Goal: Complete application form

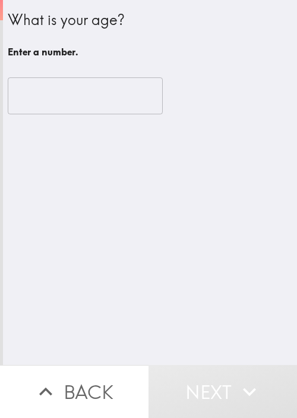
click at [84, 87] on input "number" at bounding box center [85, 95] width 155 height 37
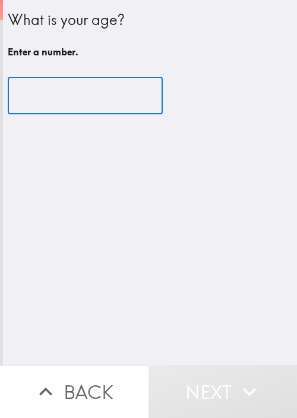
click at [76, 101] on input "number" at bounding box center [85, 95] width 155 height 37
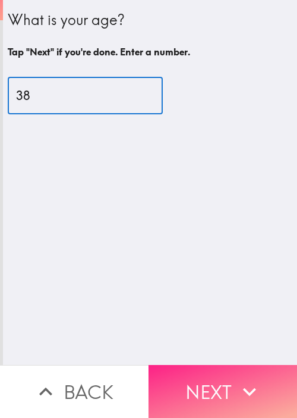
type input "38"
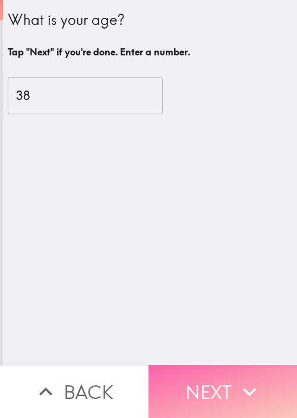
click at [228, 387] on button "Next" at bounding box center [223, 391] width 149 height 53
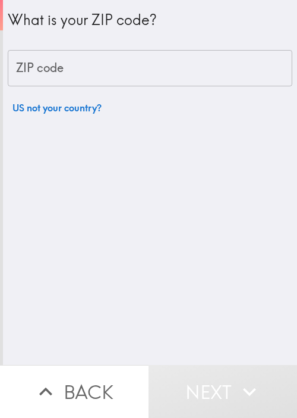
drag, startPoint x: 93, startPoint y: 61, endPoint x: 91, endPoint y: 68, distance: 7.4
click at [93, 62] on input "ZIP code" at bounding box center [150, 68] width 285 height 37
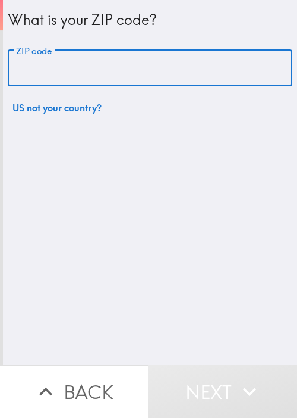
click at [95, 70] on input "ZIP code" at bounding box center [150, 68] width 285 height 37
paste input "11801"
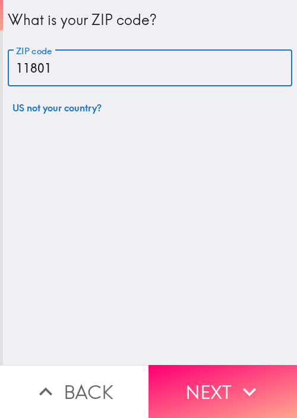
type input "11801"
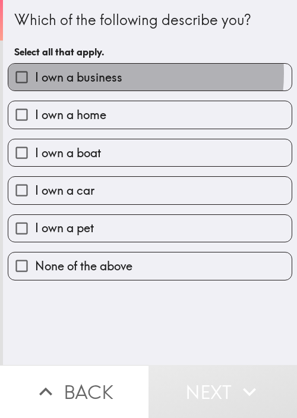
click at [100, 73] on span "I own a business" at bounding box center [78, 77] width 87 height 17
click at [35, 73] on input "I own a business" at bounding box center [21, 77] width 27 height 27
checkbox input "true"
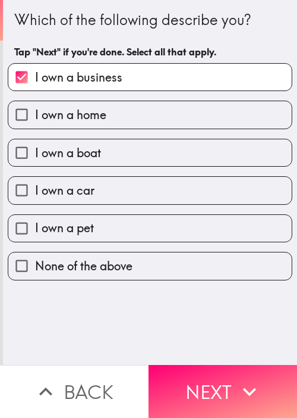
click at [79, 109] on span "I own a home" at bounding box center [70, 114] width 71 height 17
click at [35, 109] on input "I own a home" at bounding box center [21, 114] width 27 height 27
checkbox input "true"
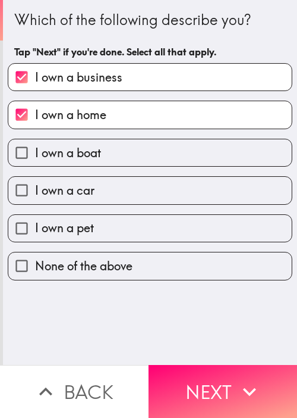
click at [82, 145] on span "I own a boat" at bounding box center [68, 153] width 66 height 17
click at [35, 145] on input "I own a boat" at bounding box center [21, 152] width 27 height 27
checkbox input "true"
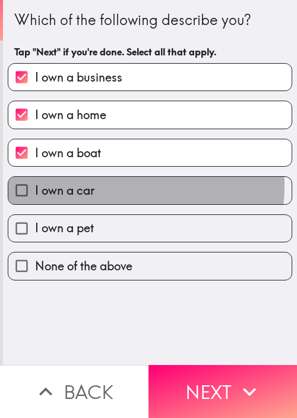
click at [90, 184] on span "I own a car" at bounding box center [64, 190] width 59 height 17
click at [35, 184] on input "I own a car" at bounding box center [21, 190] width 27 height 27
checkbox input "true"
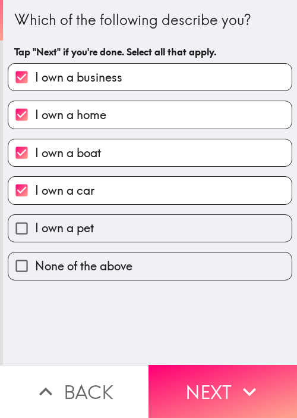
drag, startPoint x: 99, startPoint y: 214, endPoint x: 117, endPoint y: 255, distance: 44.2
click at [99, 215] on label "I own a pet" at bounding box center [150, 228] width 284 height 27
click at [35, 215] on input "I own a pet" at bounding box center [21, 228] width 27 height 27
checkbox input "true"
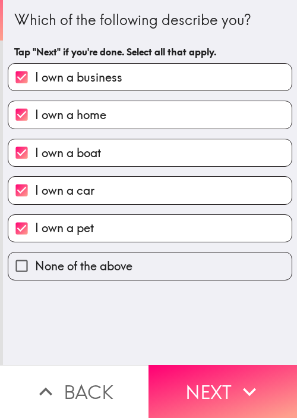
click at [191, 365] on button "Next" at bounding box center [223, 391] width 149 height 53
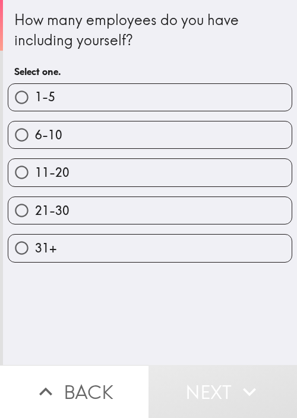
click at [159, 41] on div "How many employees do you have including yourself?" at bounding box center [150, 30] width 272 height 40
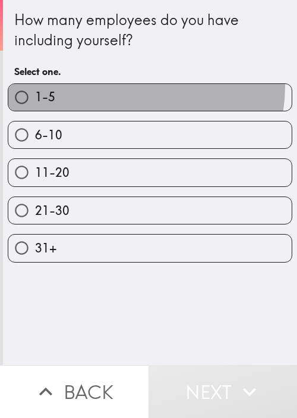
click at [126, 86] on label "1-5" at bounding box center [150, 97] width 284 height 27
click at [35, 86] on input "1-5" at bounding box center [21, 97] width 27 height 27
radio input "true"
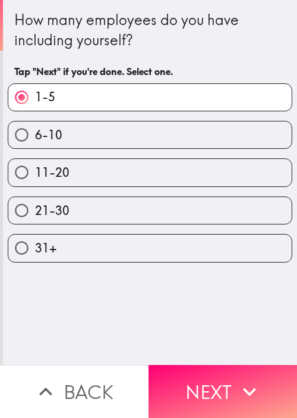
drag, startPoint x: 227, startPoint y: 370, endPoint x: 234, endPoint y: 362, distance: 11.0
click at [227, 371] on button "Next" at bounding box center [223, 391] width 149 height 53
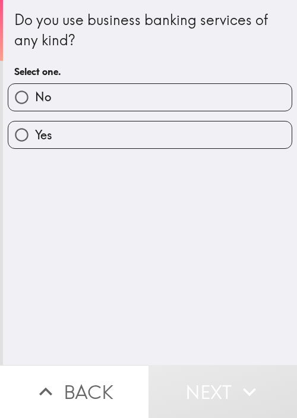
drag, startPoint x: 40, startPoint y: 142, endPoint x: 54, endPoint y: 147, distance: 13.9
click at [40, 142] on span "Yes" at bounding box center [43, 135] width 17 height 17
click at [35, 142] on input "Yes" at bounding box center [21, 134] width 27 height 27
radio input "true"
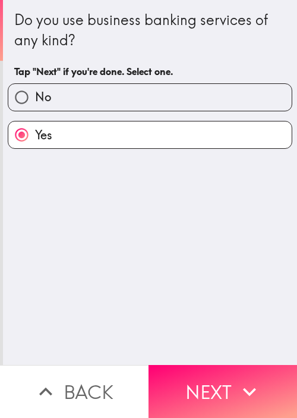
click at [141, 258] on div "Do you use business banking services of any kind? Tap "Next" if you're done. Se…" at bounding box center [150, 182] width 294 height 365
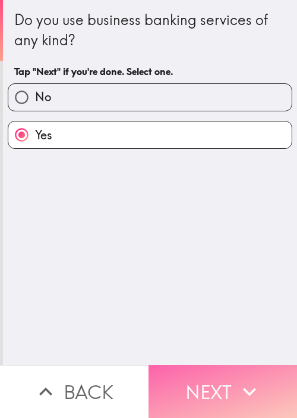
click at [253, 378] on icon "button" at bounding box center [250, 391] width 26 height 26
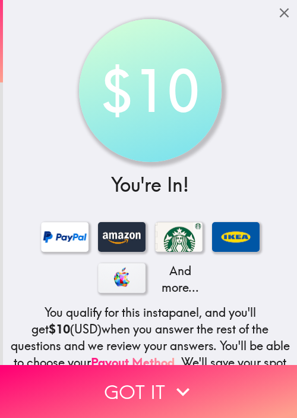
click at [64, 102] on div "$10 You're In! And more... You qualify for this instapanel, and you'll get $10 …" at bounding box center [150, 249] width 294 height 499
click at [50, 53] on div "$10 You're In! And more... You qualify for this instapanel, and you'll get $10 …" at bounding box center [150, 249] width 294 height 499
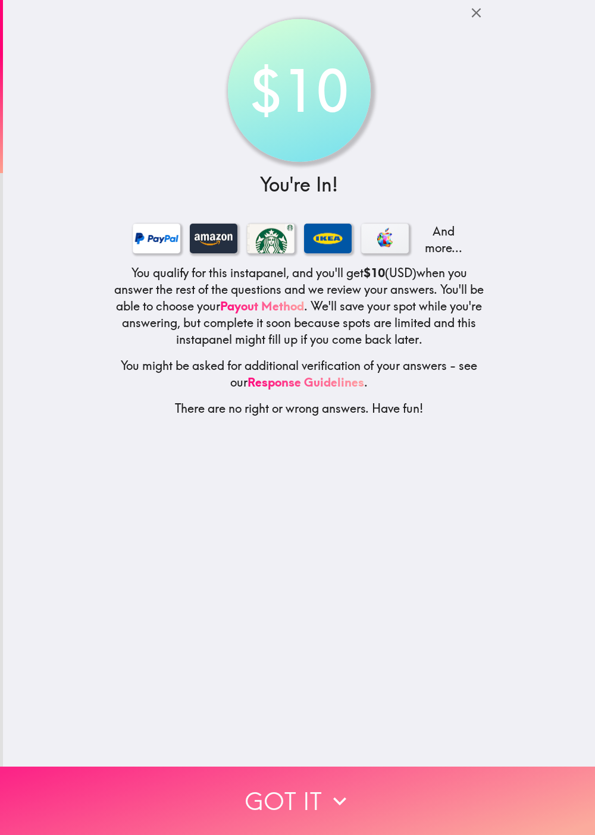
click at [205, 417] on button "Got it" at bounding box center [297, 801] width 595 height 68
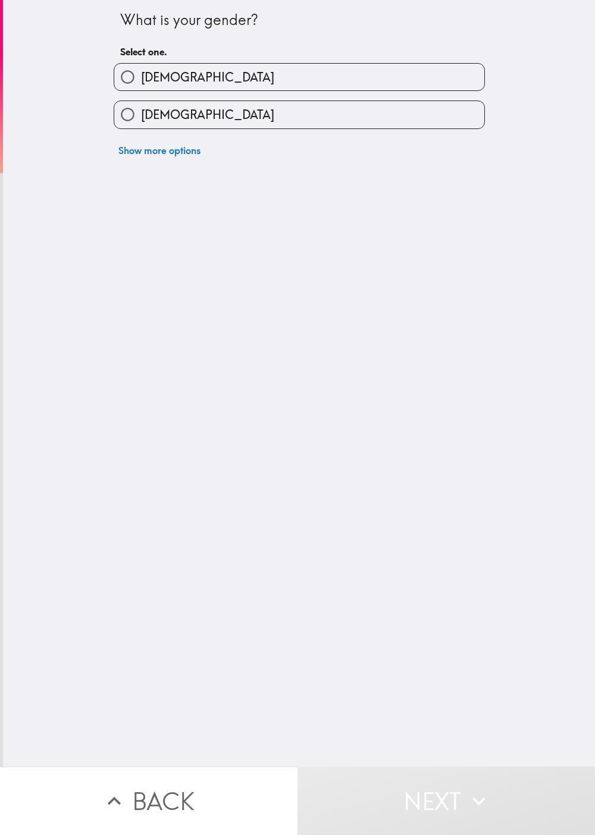
drag, startPoint x: 148, startPoint y: 68, endPoint x: 154, endPoint y: 68, distance: 6.5
click at [148, 69] on span "[DEMOGRAPHIC_DATA]" at bounding box center [207, 77] width 133 height 17
click at [141, 68] on input "[DEMOGRAPHIC_DATA]" at bounding box center [127, 77] width 27 height 27
radio input "true"
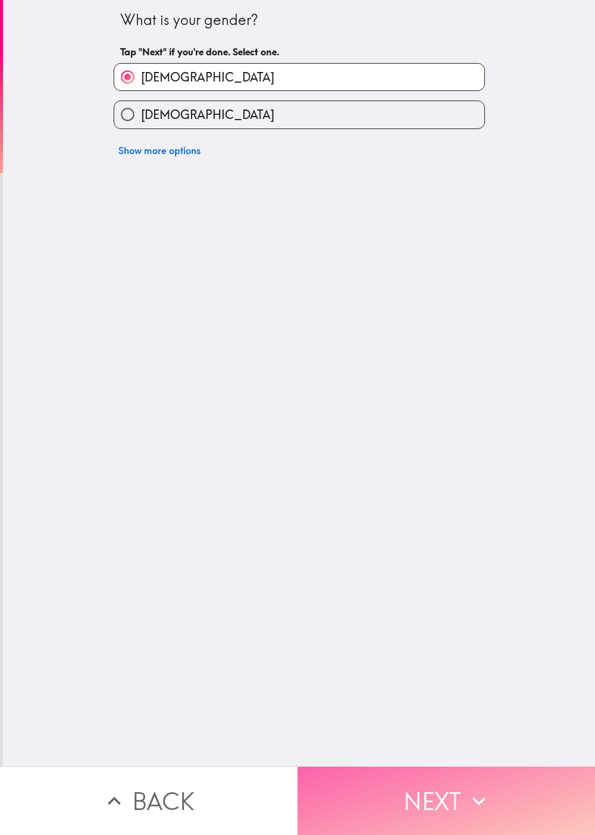
click at [297, 417] on button "Next" at bounding box center [445, 801] width 297 height 68
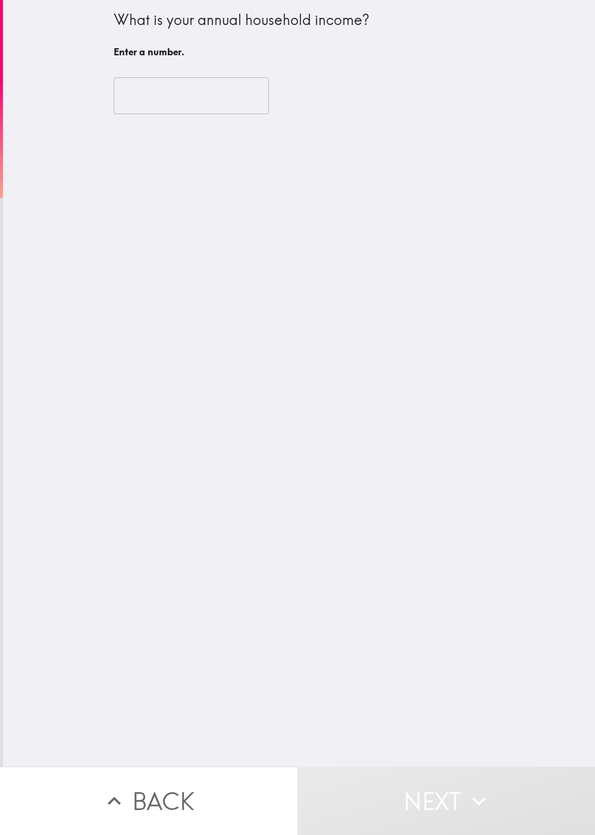
click at [283, 401] on div "What is your annual household income? Enter a number. ​" at bounding box center [299, 383] width 592 height 767
click at [143, 87] on input "number" at bounding box center [191, 95] width 155 height 37
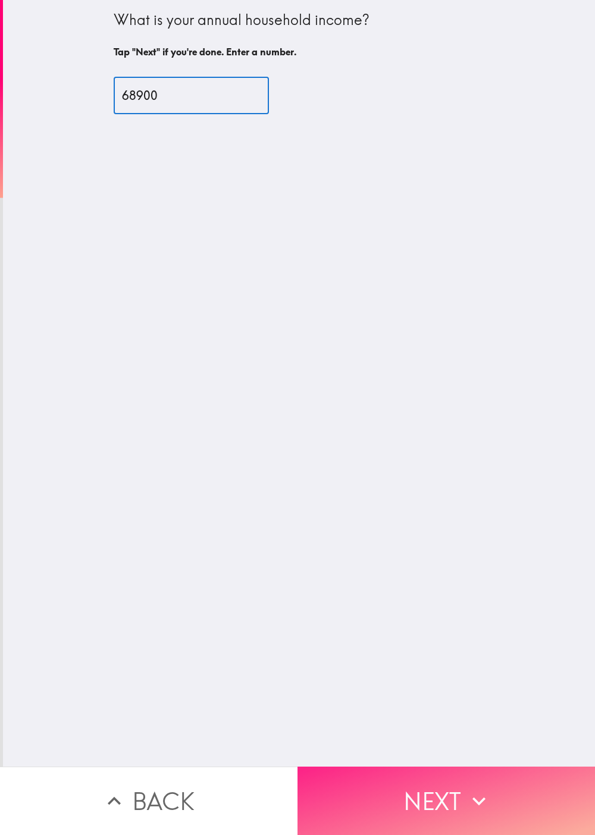
type input "68900"
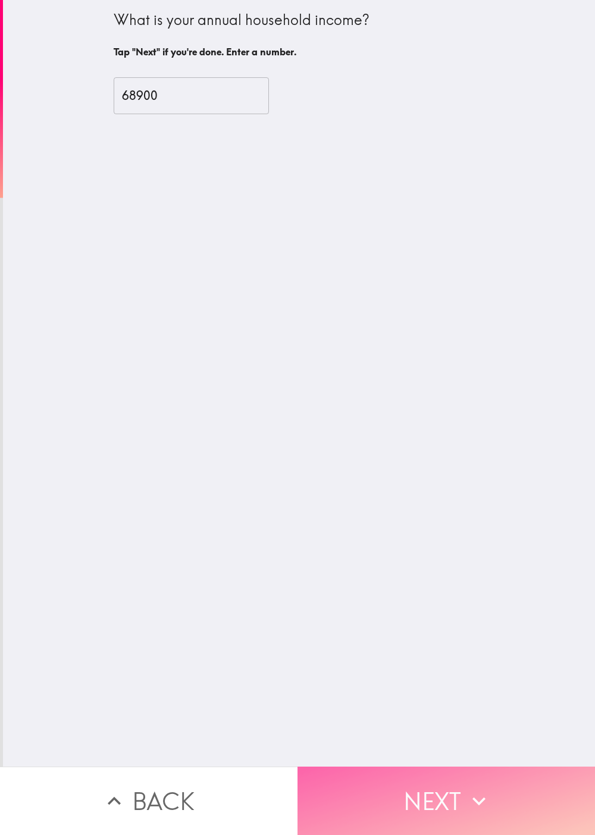
drag, startPoint x: 424, startPoint y: 771, endPoint x: 478, endPoint y: 723, distance: 72.1
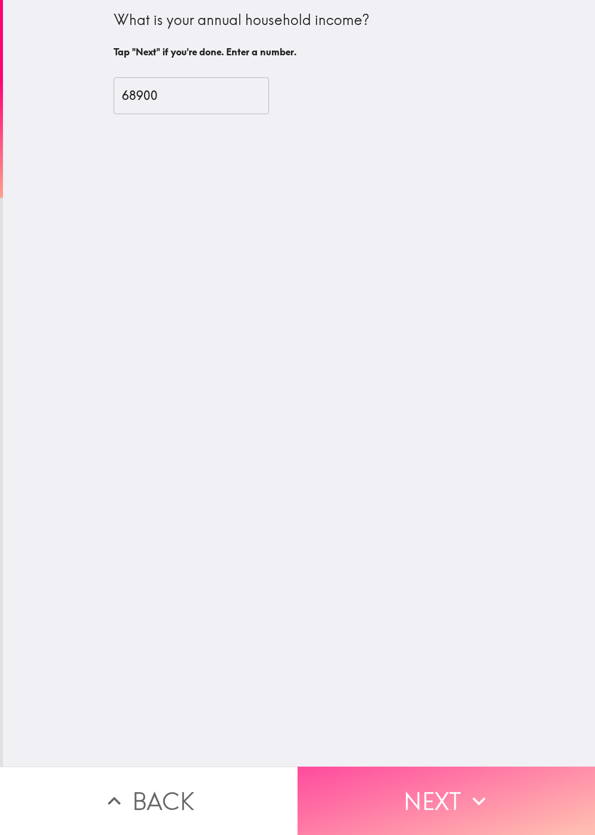
click at [297, 417] on button "Next" at bounding box center [445, 801] width 297 height 68
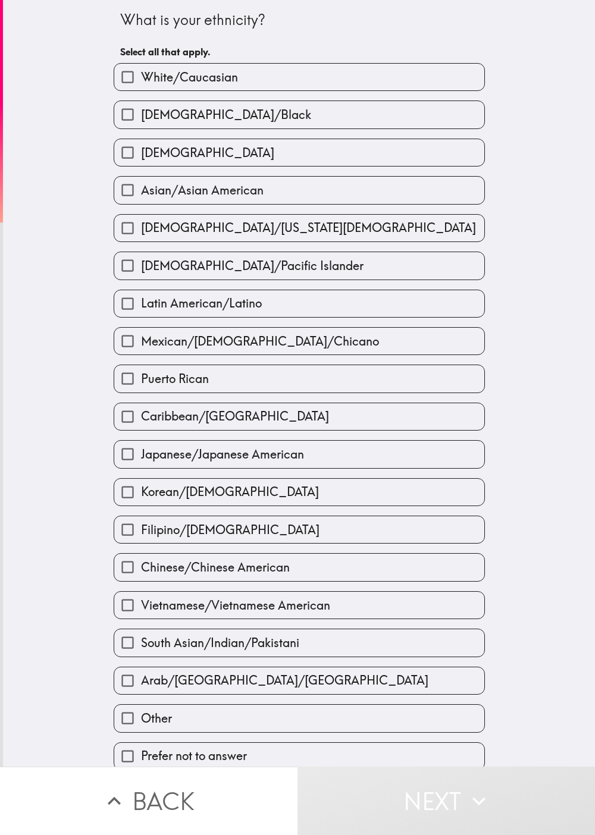
click at [245, 236] on span "[DEMOGRAPHIC_DATA]/[US_STATE][DEMOGRAPHIC_DATA]" at bounding box center [308, 227] width 335 height 17
click at [141, 237] on input "[DEMOGRAPHIC_DATA]/[US_STATE][DEMOGRAPHIC_DATA]" at bounding box center [127, 228] width 27 height 27
checkbox input "true"
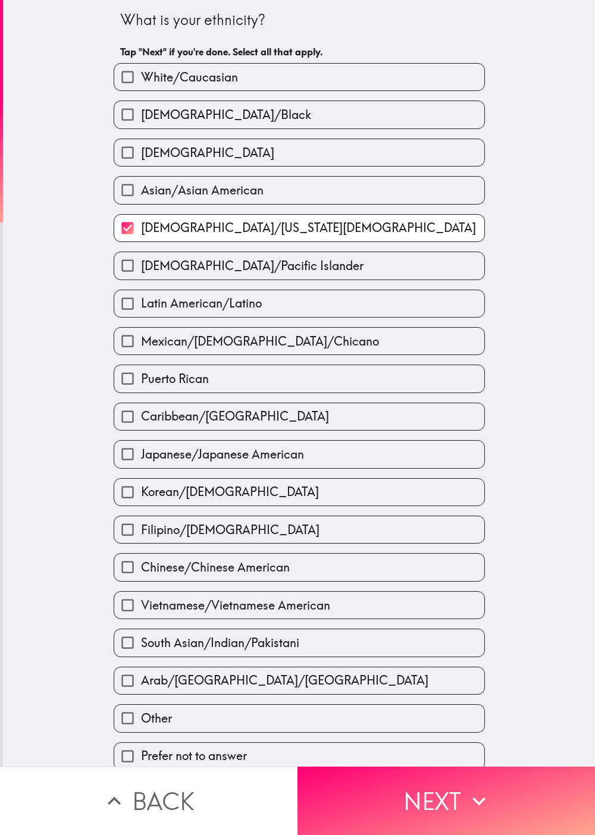
click at [281, 114] on label "[DEMOGRAPHIC_DATA]/Black" at bounding box center [299, 114] width 370 height 27
click at [141, 114] on input "[DEMOGRAPHIC_DATA]/Black" at bounding box center [127, 114] width 27 height 27
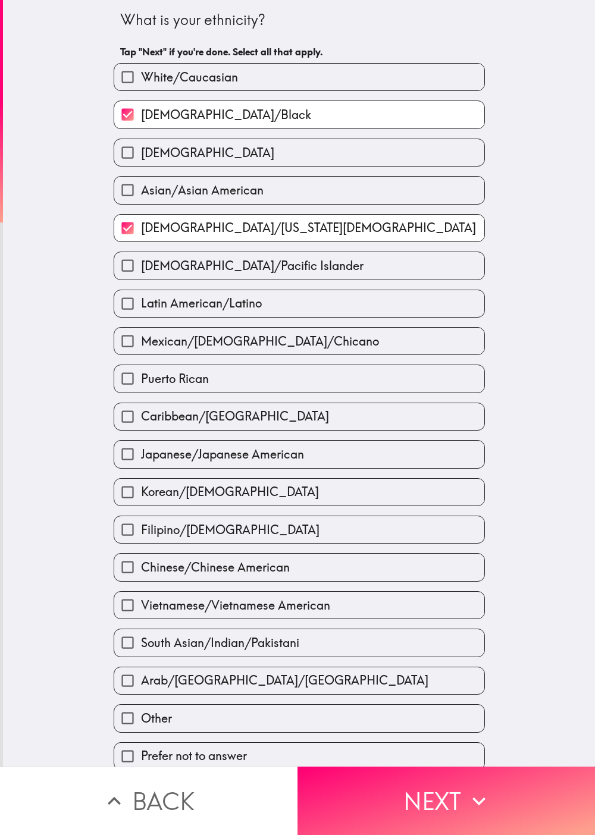
click at [289, 127] on label "[DEMOGRAPHIC_DATA]/Black" at bounding box center [299, 114] width 370 height 27
click at [141, 127] on input "[DEMOGRAPHIC_DATA]/Black" at bounding box center [127, 114] width 27 height 27
checkbox input "false"
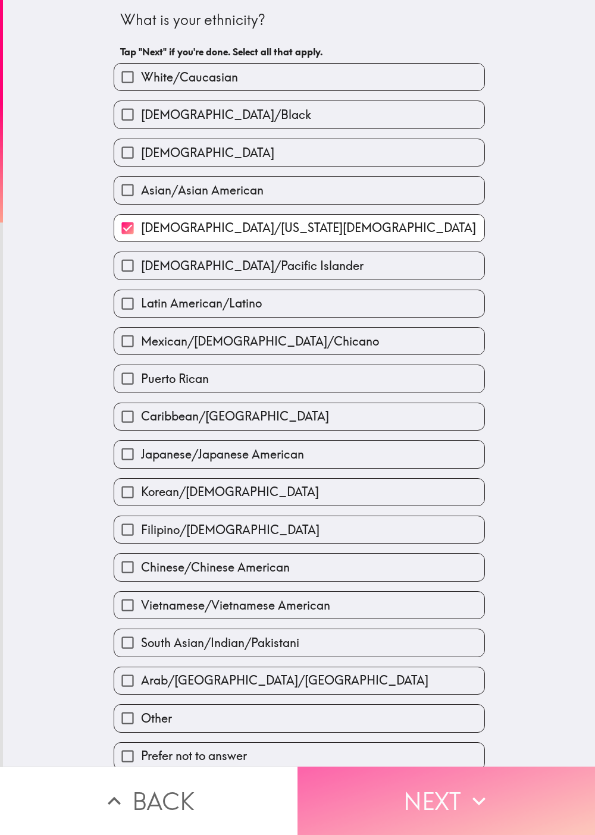
click at [297, 417] on icon "button" at bounding box center [479, 801] width 26 height 26
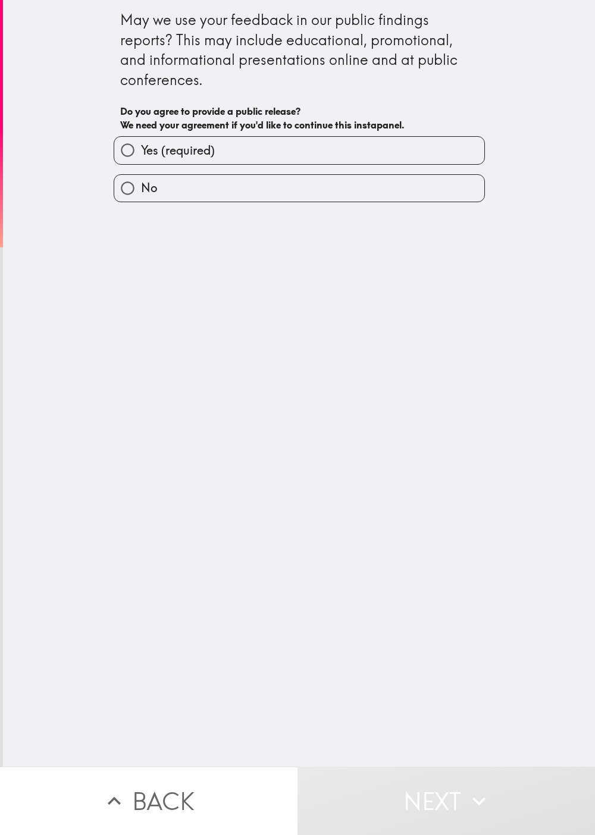
drag, startPoint x: 178, startPoint y: 142, endPoint x: 229, endPoint y: 149, distance: 51.1
click at [180, 143] on span "Yes (required)" at bounding box center [178, 150] width 74 height 17
click at [141, 143] on input "Yes (required)" at bounding box center [127, 150] width 27 height 27
radio input "true"
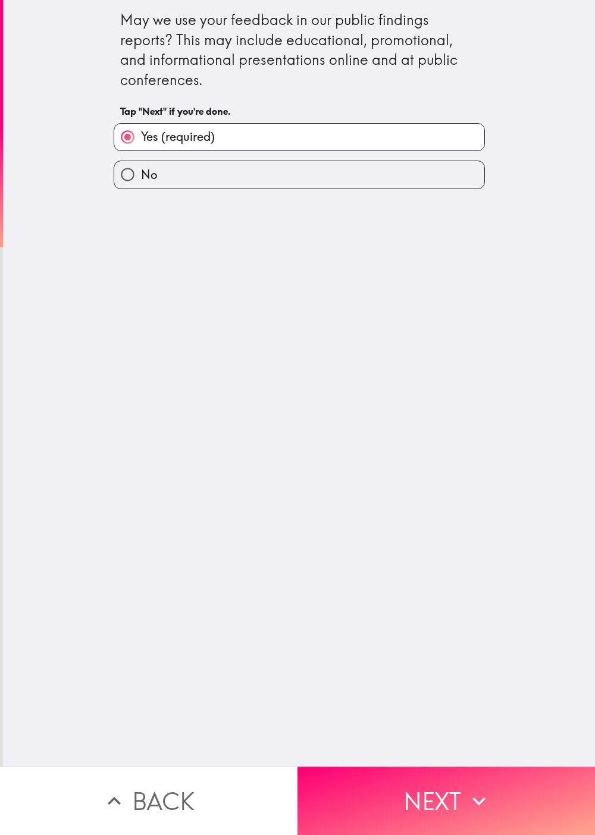
drag, startPoint x: 250, startPoint y: 603, endPoint x: 402, endPoint y: 705, distance: 183.3
click at [258, 417] on div "May we use your feedback in our public findings reports? This may include educa…" at bounding box center [299, 383] width 592 height 767
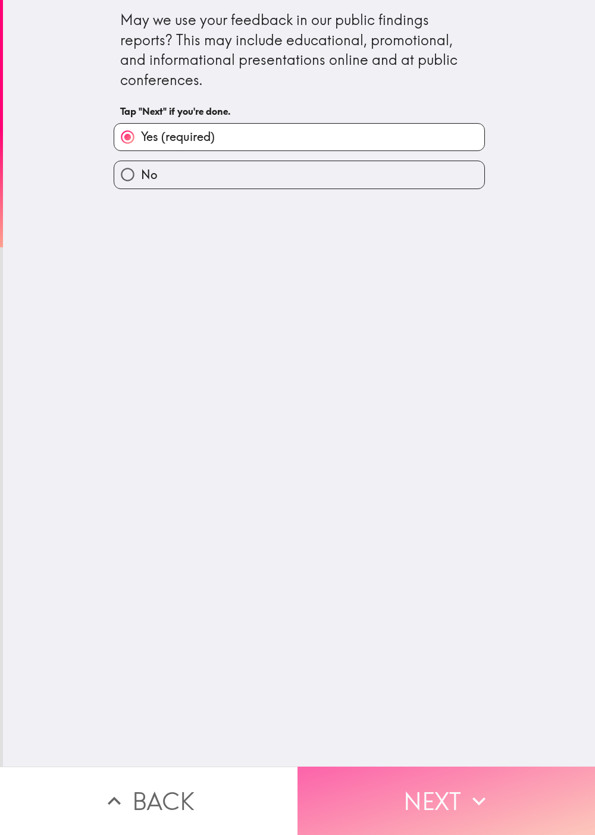
click at [297, 417] on button "Next" at bounding box center [445, 801] width 297 height 68
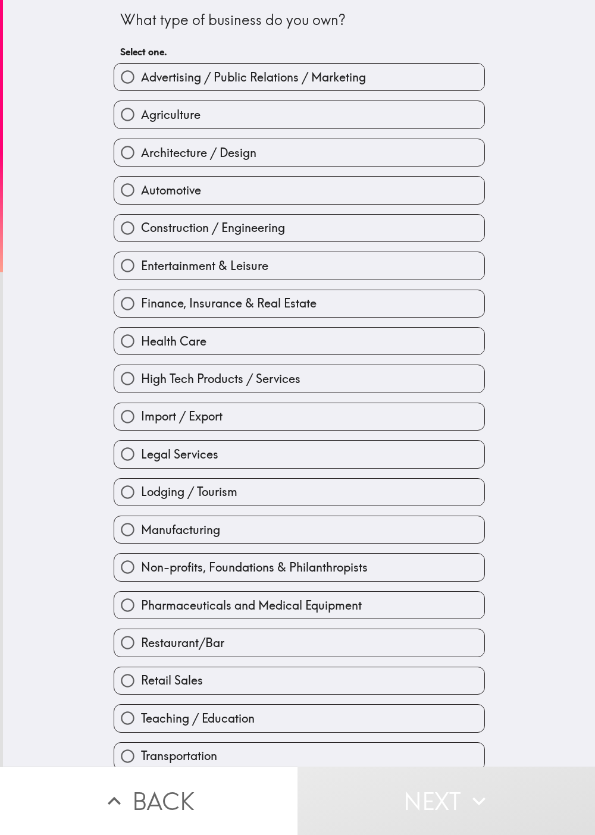
click at [186, 349] on span "Health Care" at bounding box center [173, 341] width 65 height 17
click at [141, 349] on input "Health Care" at bounding box center [127, 341] width 27 height 27
radio input "true"
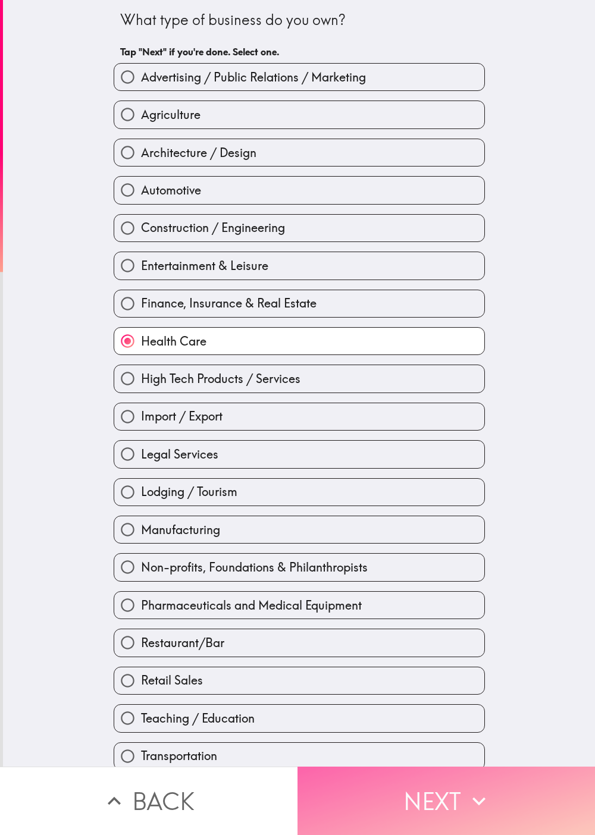
click at [297, 417] on button "Next" at bounding box center [445, 801] width 297 height 68
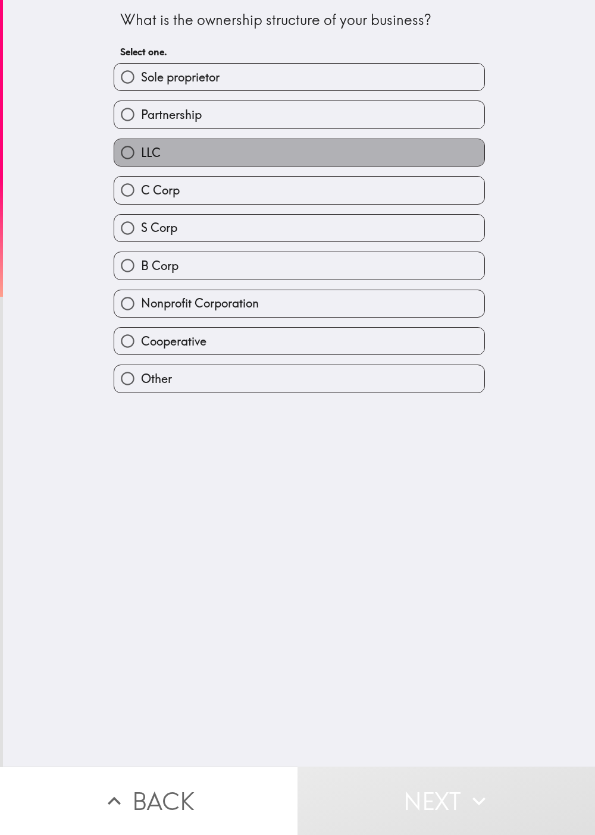
click at [286, 146] on label "LLC" at bounding box center [299, 152] width 370 height 27
click at [141, 146] on input "LLC" at bounding box center [127, 152] width 27 height 27
radio input "true"
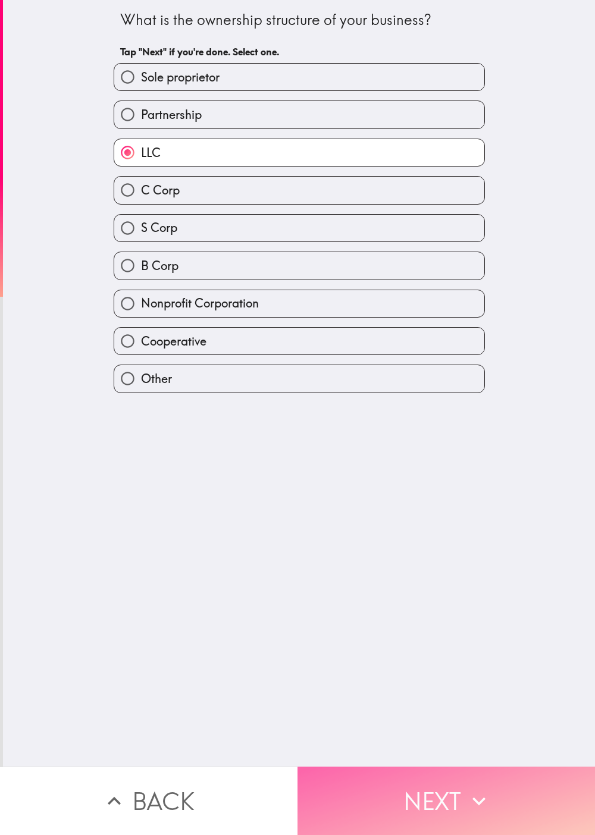
click at [297, 417] on button "Next" at bounding box center [445, 801] width 297 height 68
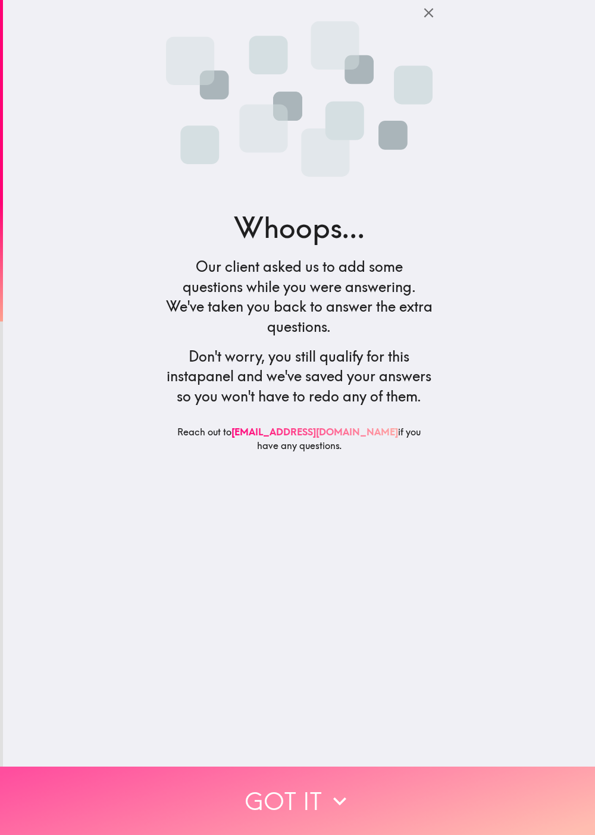
drag, startPoint x: 268, startPoint y: 783, endPoint x: 283, endPoint y: 776, distance: 16.8
click at [275, 417] on button "Got it" at bounding box center [297, 801] width 595 height 68
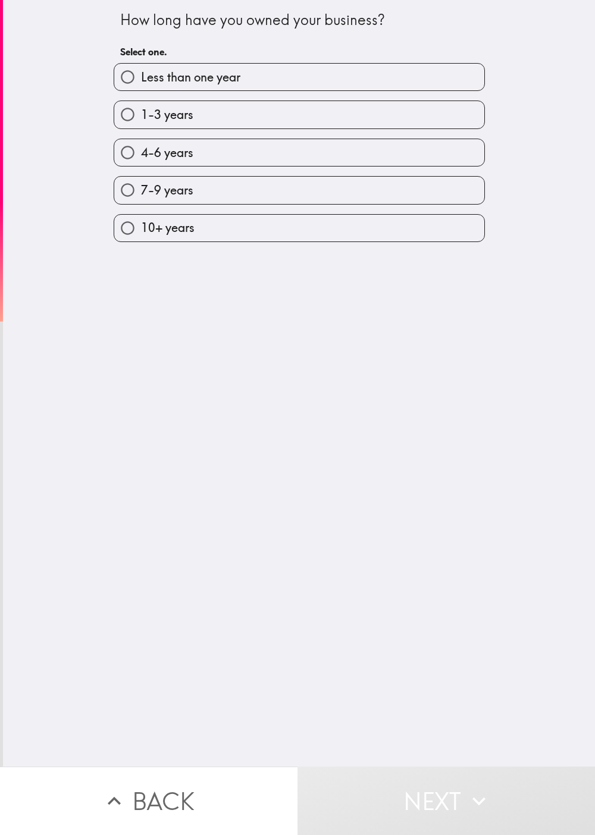
click at [119, 170] on div "7-9 years" at bounding box center [294, 185] width 381 height 37
click at [219, 172] on div "7-9 years" at bounding box center [294, 185] width 381 height 37
click at [245, 154] on label "4-6 years" at bounding box center [299, 152] width 370 height 27
click at [141, 154] on input "4-6 years" at bounding box center [127, 152] width 27 height 27
radio input "true"
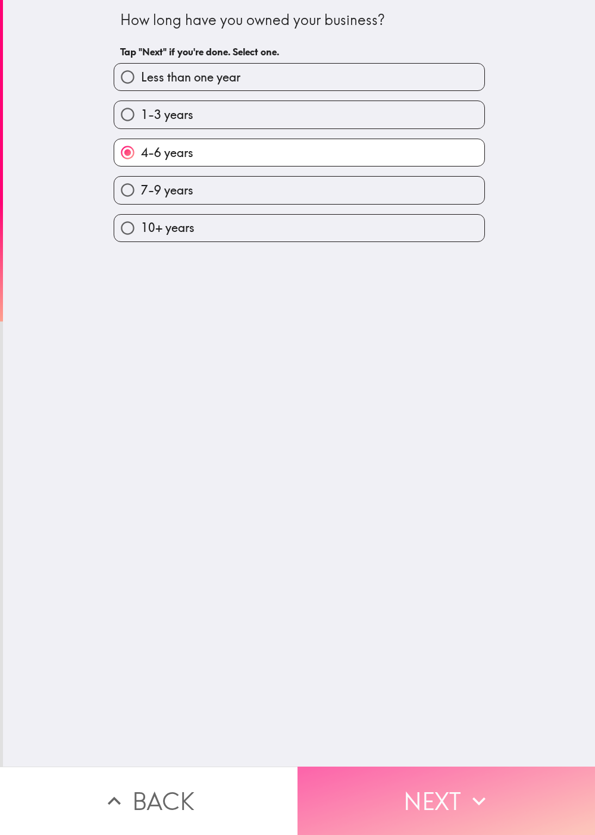
click at [297, 417] on button "Next" at bounding box center [445, 801] width 297 height 68
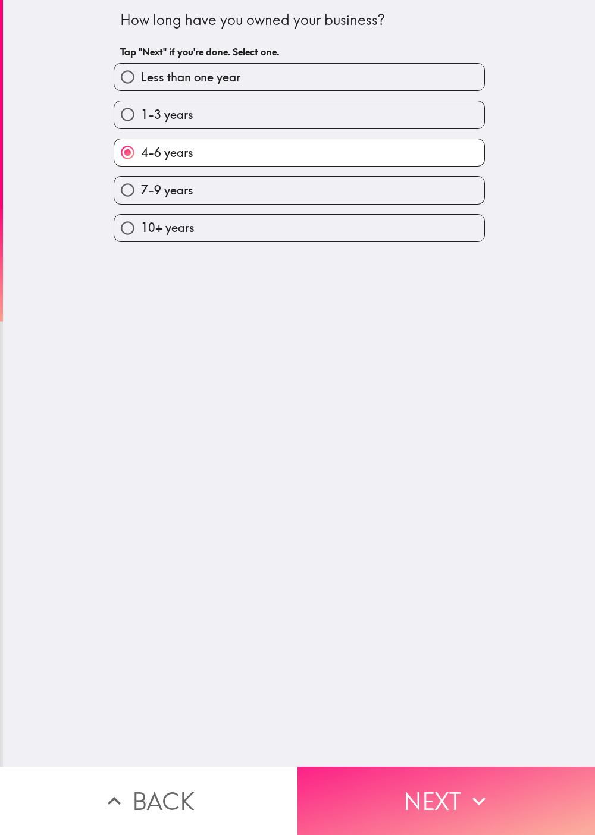
click at [297, 417] on button "Next" at bounding box center [445, 801] width 297 height 68
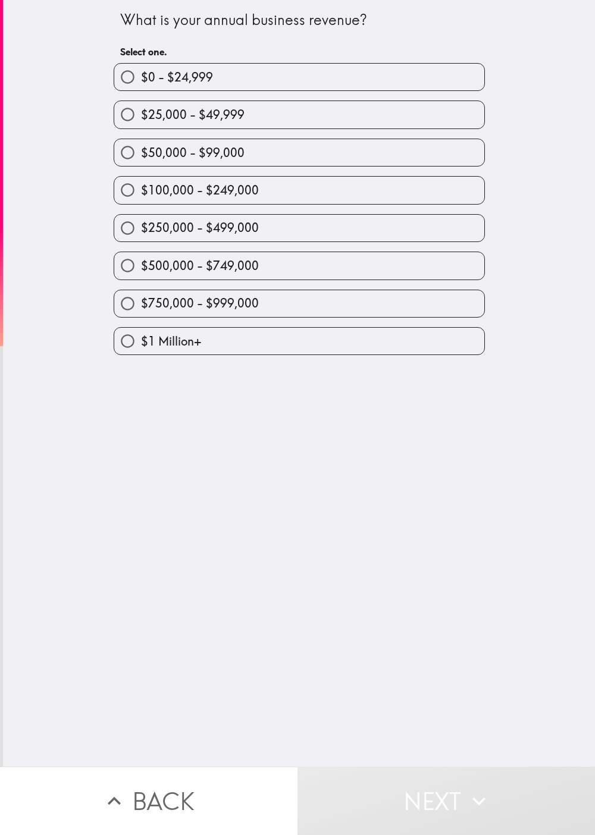
click at [250, 241] on label "$250,000 - $499,000" at bounding box center [299, 228] width 370 height 27
click at [141, 241] on input "$250,000 - $499,000" at bounding box center [127, 228] width 27 height 27
radio input "true"
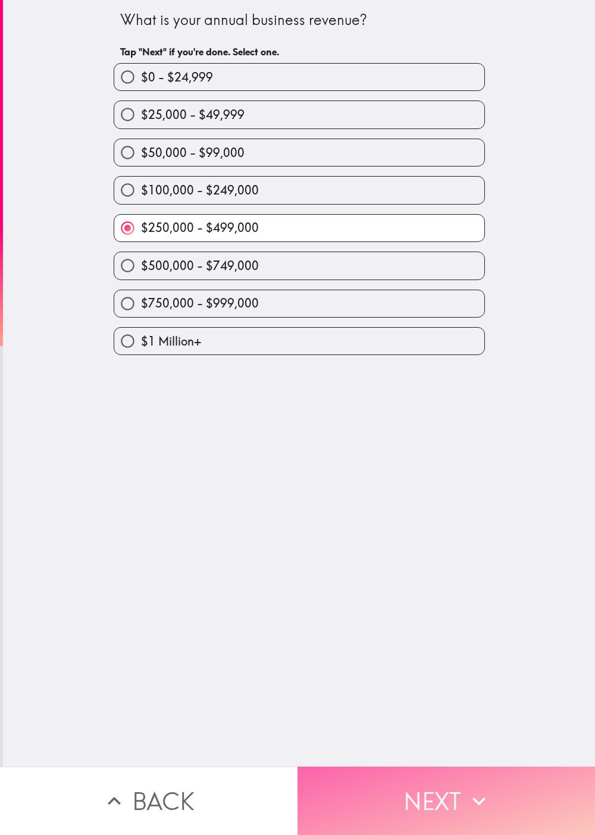
click at [297, 417] on button "Next" at bounding box center [445, 801] width 297 height 68
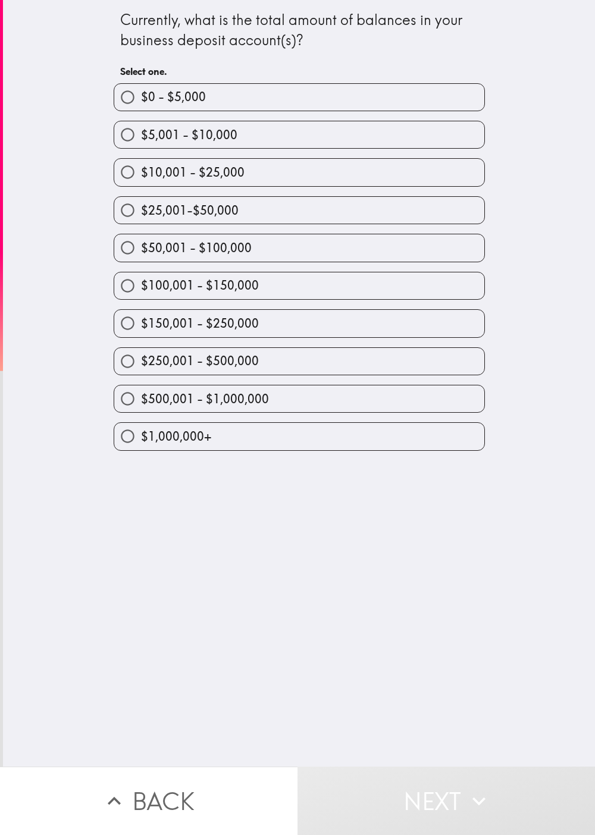
drag, startPoint x: 159, startPoint y: 354, endPoint x: 165, endPoint y: 356, distance: 6.8
click at [159, 354] on label "$250,001 - $500,000" at bounding box center [299, 361] width 370 height 27
click at [141, 354] on input "$250,001 - $500,000" at bounding box center [127, 361] width 27 height 27
radio input "true"
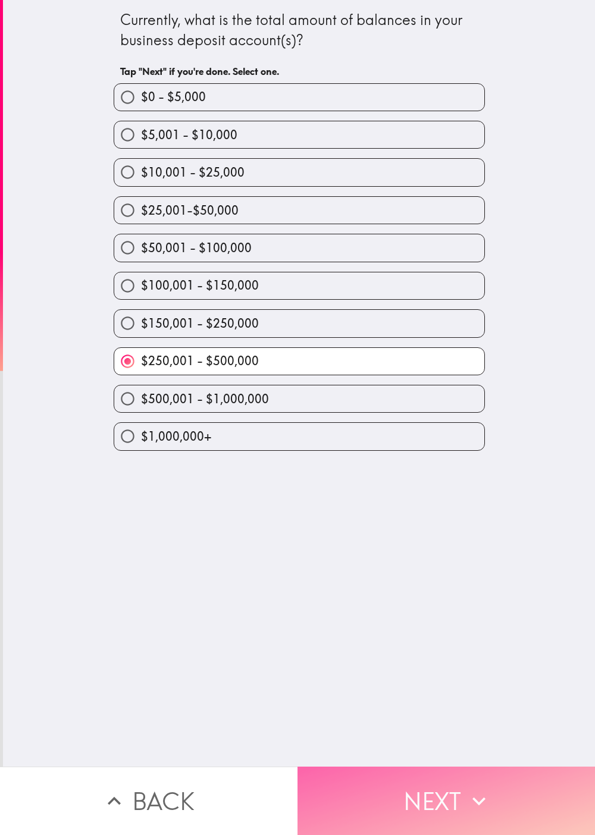
click at [297, 417] on button "Next" at bounding box center [445, 801] width 297 height 68
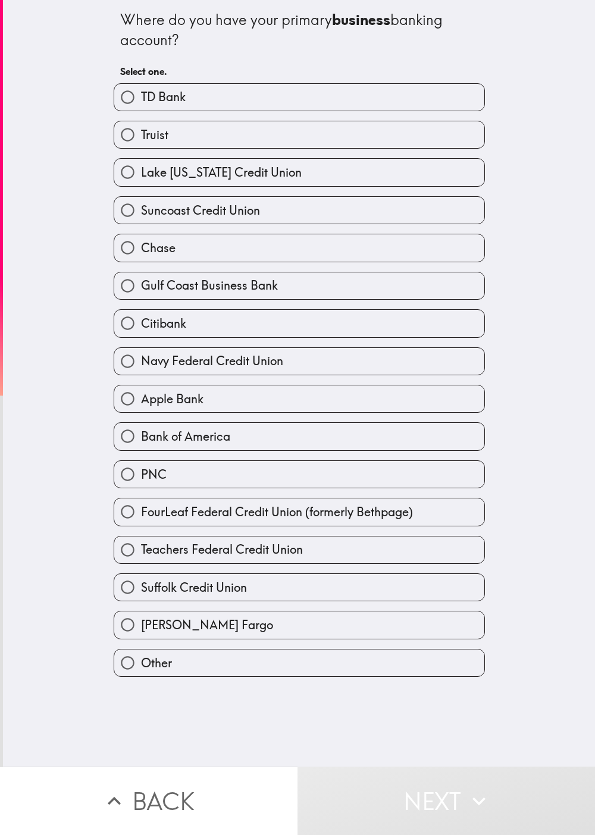
click at [277, 206] on label "Suncoast Credit Union" at bounding box center [299, 210] width 370 height 27
click at [141, 206] on input "Suncoast Credit Union" at bounding box center [127, 210] width 27 height 27
radio input "true"
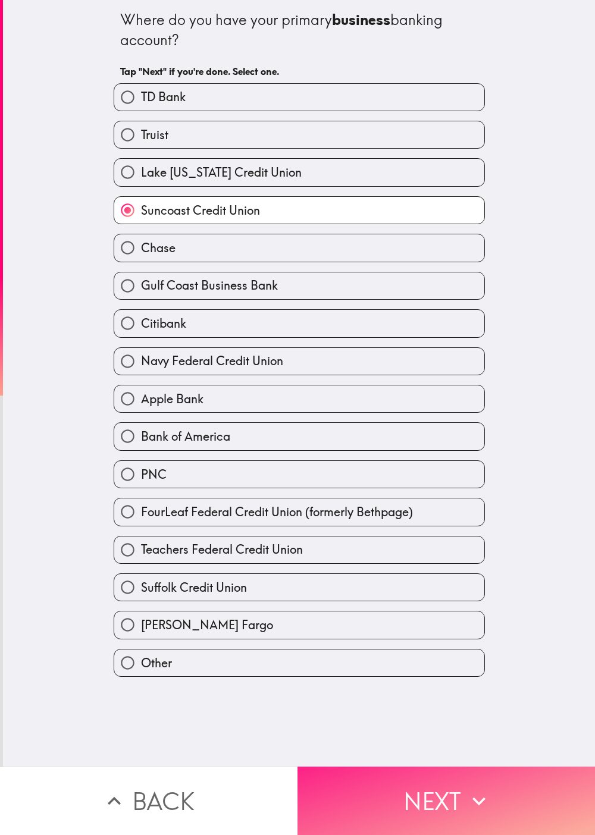
drag, startPoint x: 456, startPoint y: 792, endPoint x: 527, endPoint y: 726, distance: 96.8
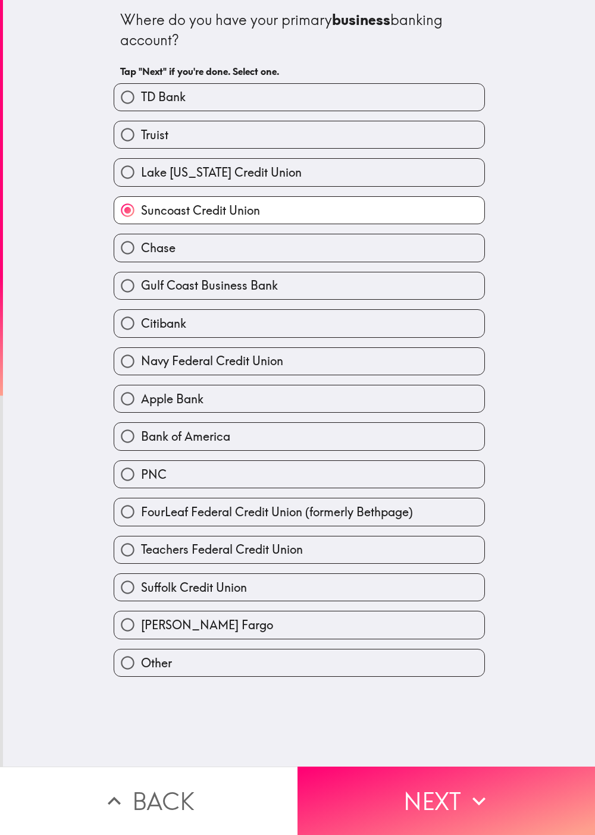
click at [297, 417] on icon "button" at bounding box center [479, 801] width 26 height 26
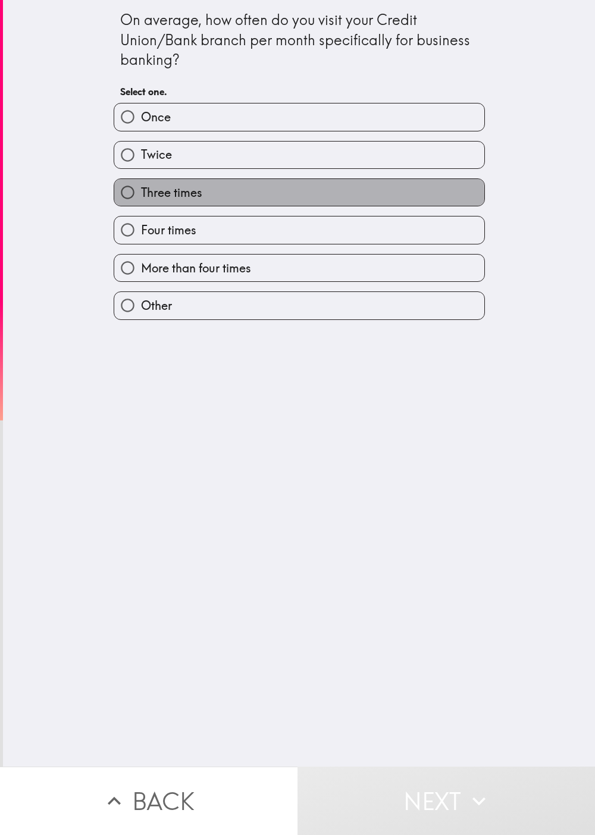
click at [168, 199] on span "Three times" at bounding box center [171, 192] width 61 height 17
click at [141, 199] on input "Three times" at bounding box center [127, 192] width 27 height 27
radio input "true"
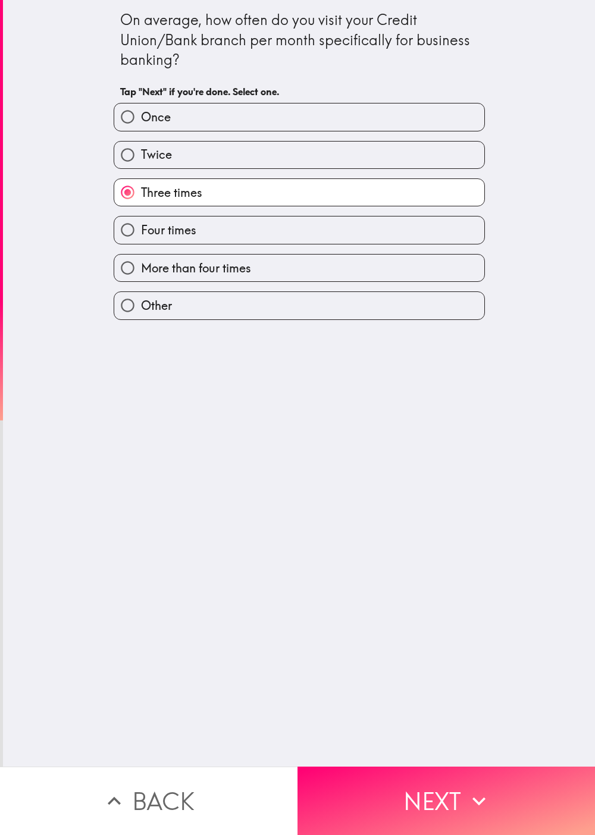
click at [190, 218] on div "Four times" at bounding box center [299, 230] width 371 height 28
click at [276, 221] on label "Four times" at bounding box center [299, 230] width 370 height 27
click at [141, 221] on input "Four times" at bounding box center [127, 230] width 27 height 27
radio input "true"
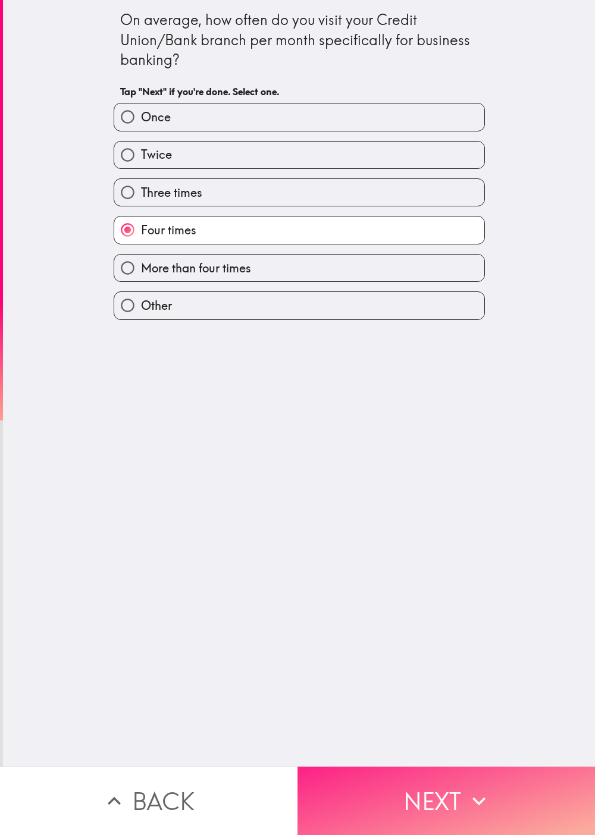
click at [297, 417] on button "Next" at bounding box center [445, 801] width 297 height 68
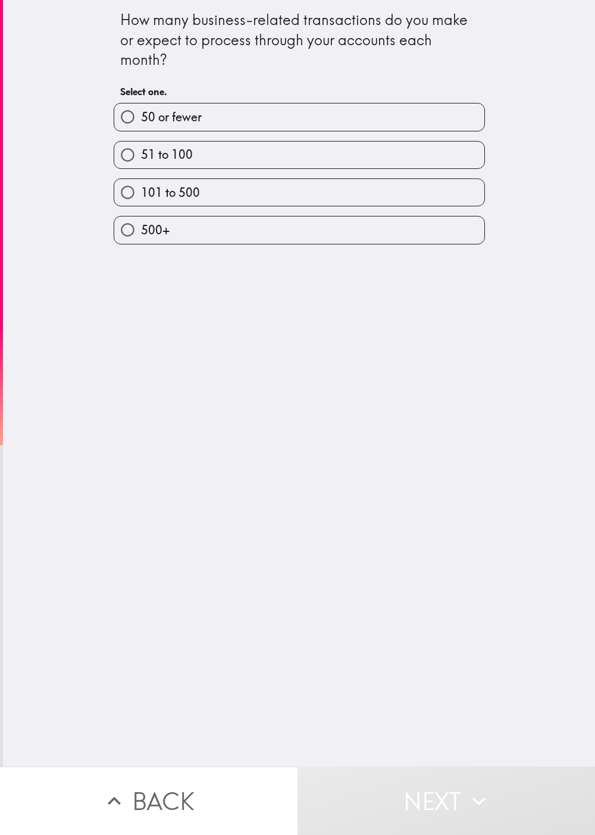
click at [248, 165] on label "51 to 100" at bounding box center [299, 155] width 370 height 27
click at [141, 165] on input "51 to 100" at bounding box center [127, 155] width 27 height 27
radio input "true"
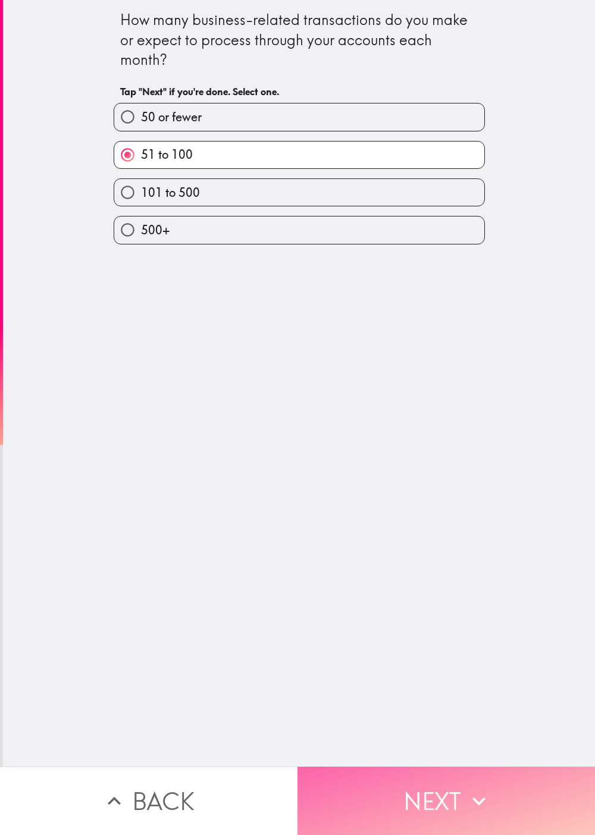
click at [297, 417] on button "Next" at bounding box center [445, 801] width 297 height 68
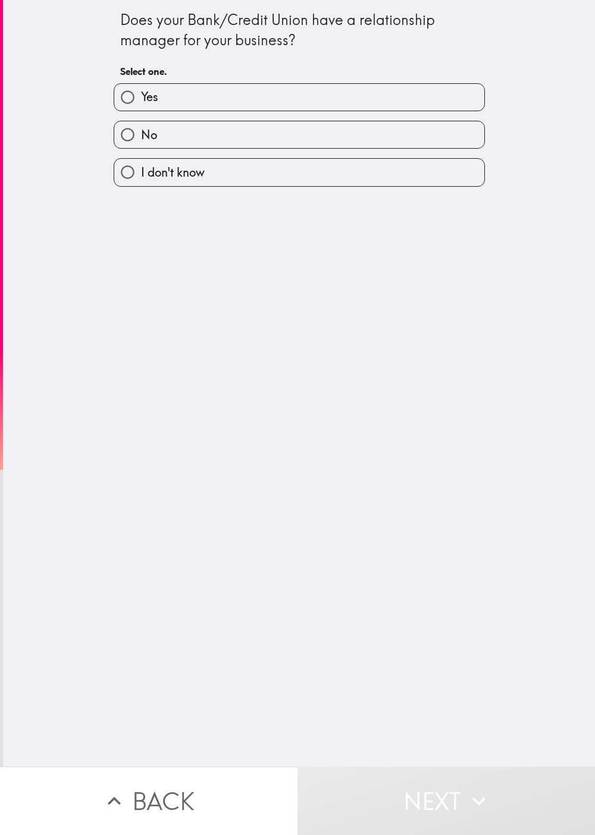
drag, startPoint x: 221, startPoint y: 346, endPoint x: 213, endPoint y: 294, distance: 52.4
click at [217, 340] on div "Does your Bank/Credit Union have a relationship manager for your business? Sele…" at bounding box center [299, 383] width 592 height 767
click at [219, 114] on div "No" at bounding box center [294, 129] width 381 height 37
click at [226, 144] on label "No" at bounding box center [299, 134] width 370 height 27
click at [141, 144] on input "No" at bounding box center [127, 134] width 27 height 27
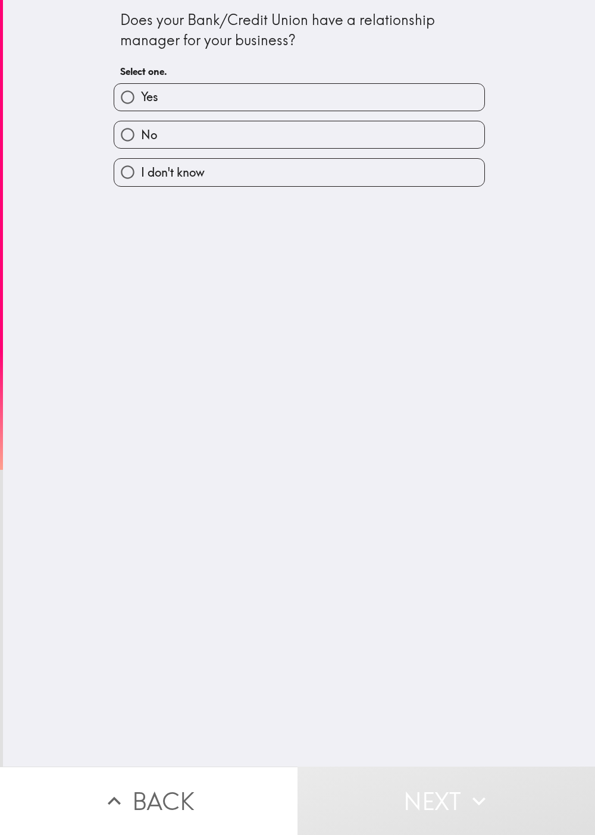
radio input "true"
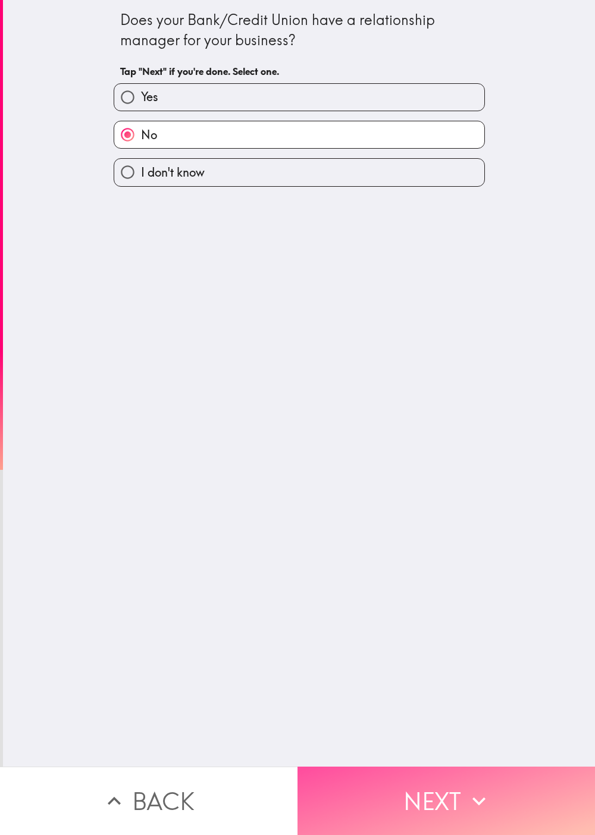
drag, startPoint x: 456, startPoint y: 760, endPoint x: 530, endPoint y: 727, distance: 81.5
click at [297, 417] on button "Next" at bounding box center [445, 801] width 297 height 68
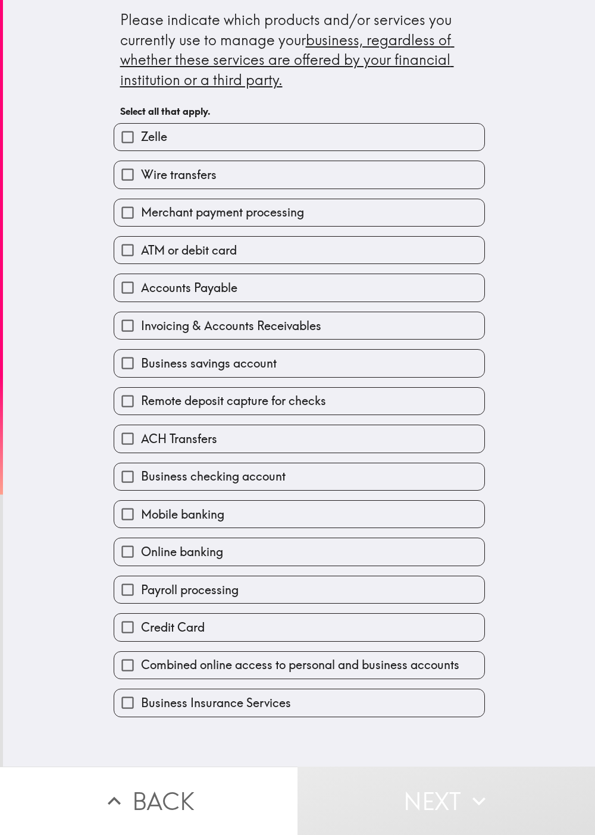
click at [235, 344] on div "Business savings account" at bounding box center [294, 358] width 381 height 37
click at [266, 237] on div "ATM or debit card" at bounding box center [294, 245] width 381 height 37
click at [254, 268] on div "Accounts Payable" at bounding box center [294, 282] width 381 height 37
click at [297, 230] on div "ATM or debit card" at bounding box center [294, 245] width 381 height 37
click at [297, 220] on label "Merchant payment processing" at bounding box center [299, 212] width 370 height 27
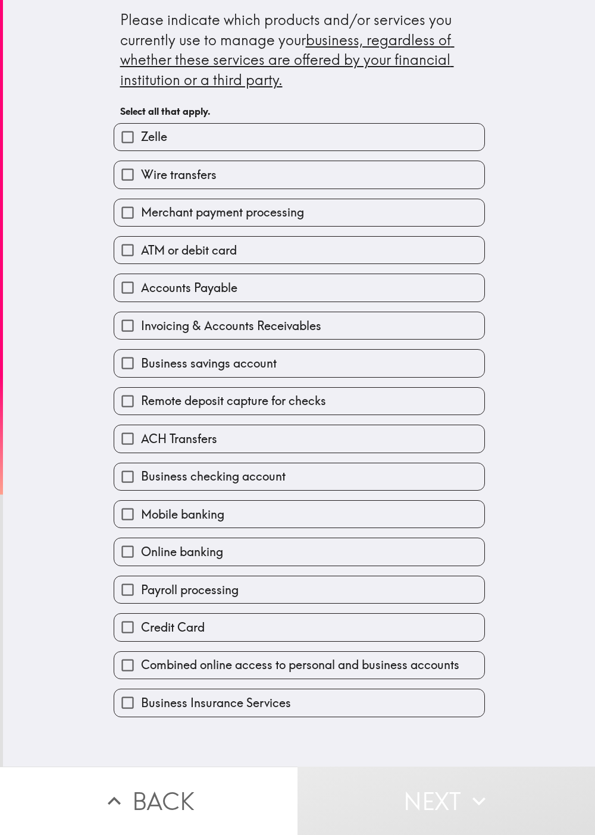
click at [141, 220] on input "Merchant payment processing" at bounding box center [127, 212] width 27 height 27
checkbox input "true"
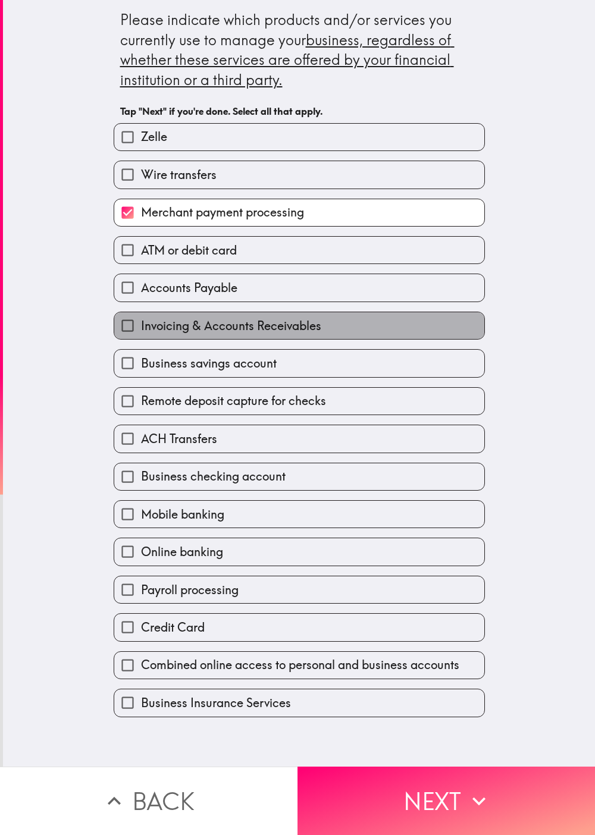
click at [234, 338] on label "Invoicing & Accounts Receivables" at bounding box center [299, 325] width 370 height 27
click at [141, 338] on input "Invoicing & Accounts Receivables" at bounding box center [127, 325] width 27 height 27
checkbox input "true"
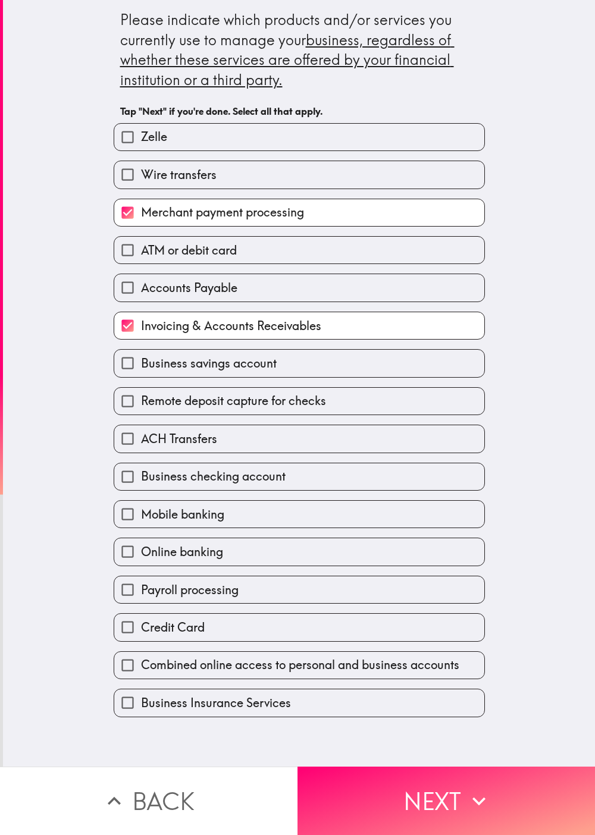
click at [224, 417] on label "ACH Transfers" at bounding box center [299, 438] width 370 height 27
click at [141, 417] on input "ACH Transfers" at bounding box center [127, 438] width 27 height 27
checkbox input "true"
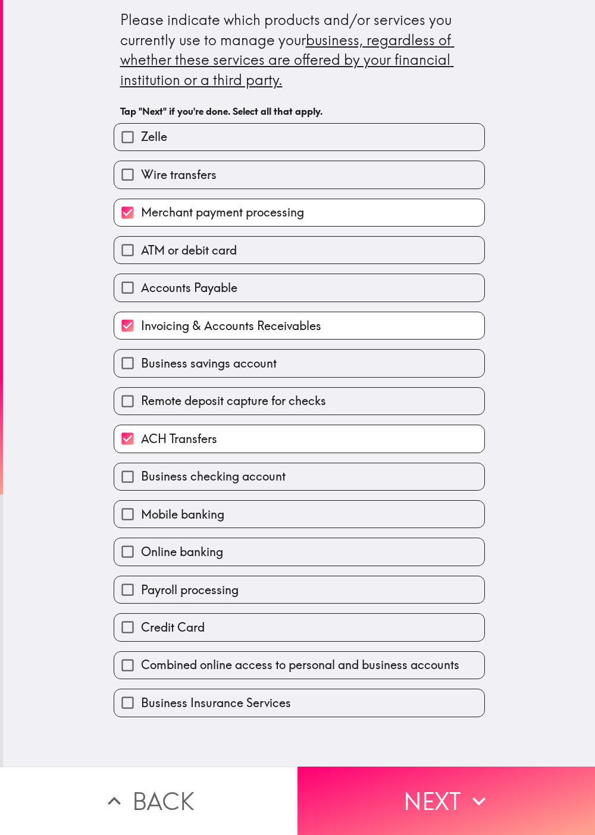
click at [283, 417] on label "Payroll processing" at bounding box center [299, 589] width 370 height 27
click at [141, 417] on input "Payroll processing" at bounding box center [127, 589] width 27 height 27
checkbox input "true"
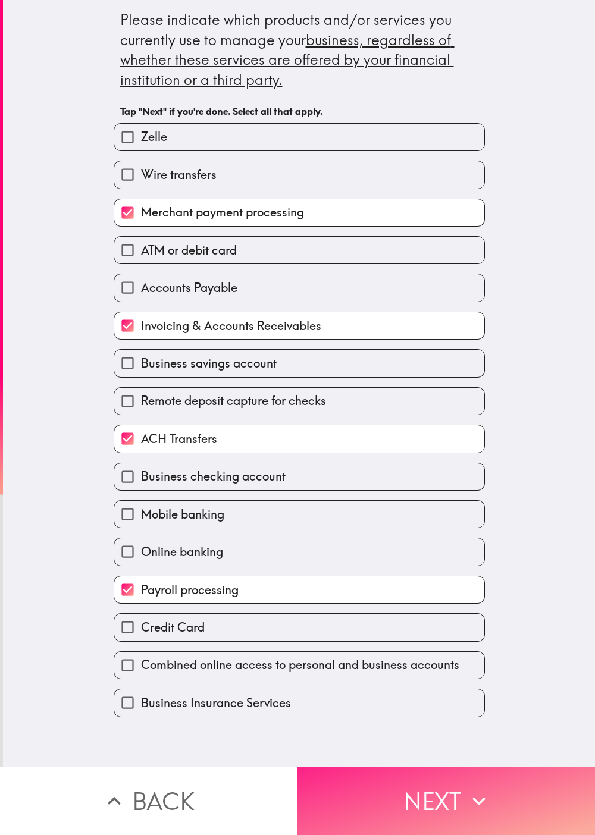
click at [297, 417] on button "Next" at bounding box center [445, 801] width 297 height 68
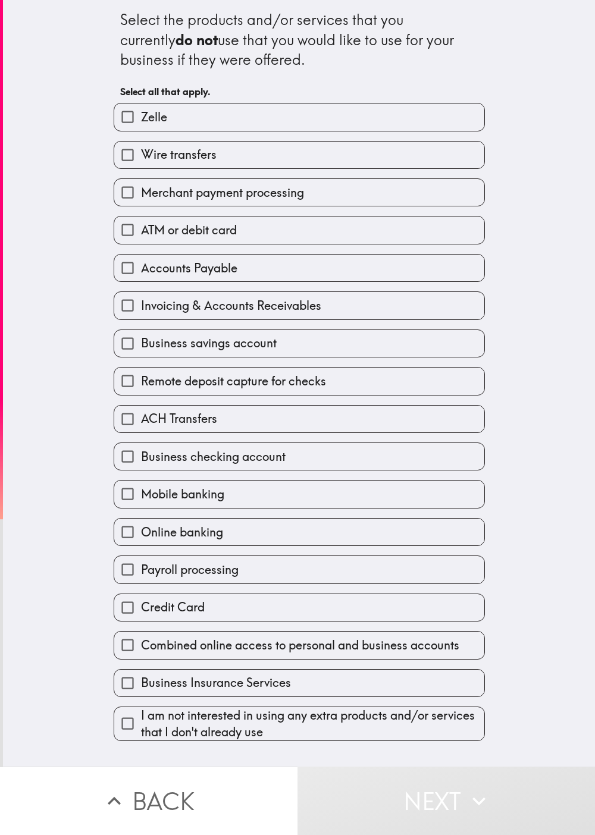
click at [277, 298] on label "Invoicing & Accounts Receivables" at bounding box center [299, 305] width 370 height 27
click at [141, 298] on input "Invoicing & Accounts Receivables" at bounding box center [127, 305] width 27 height 27
checkbox input "true"
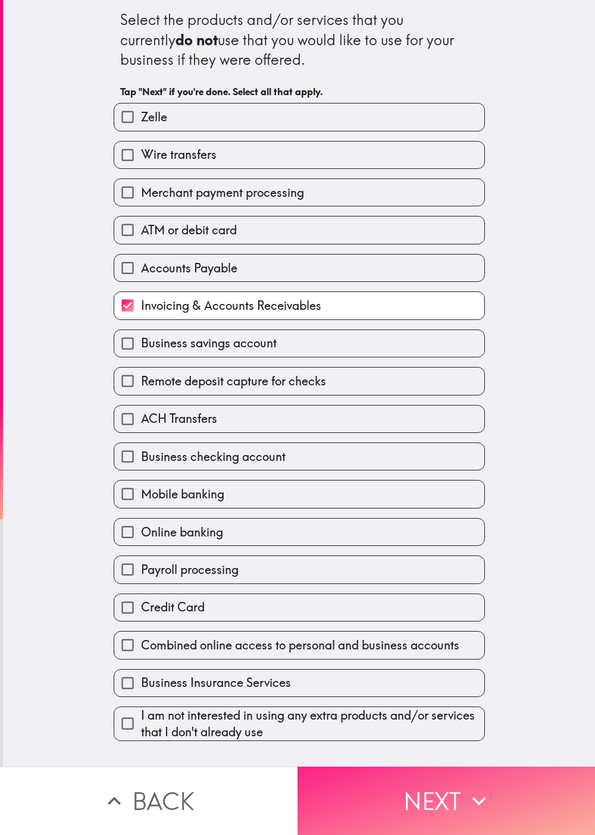
click at [297, 417] on button "Next" at bounding box center [445, 801] width 297 height 68
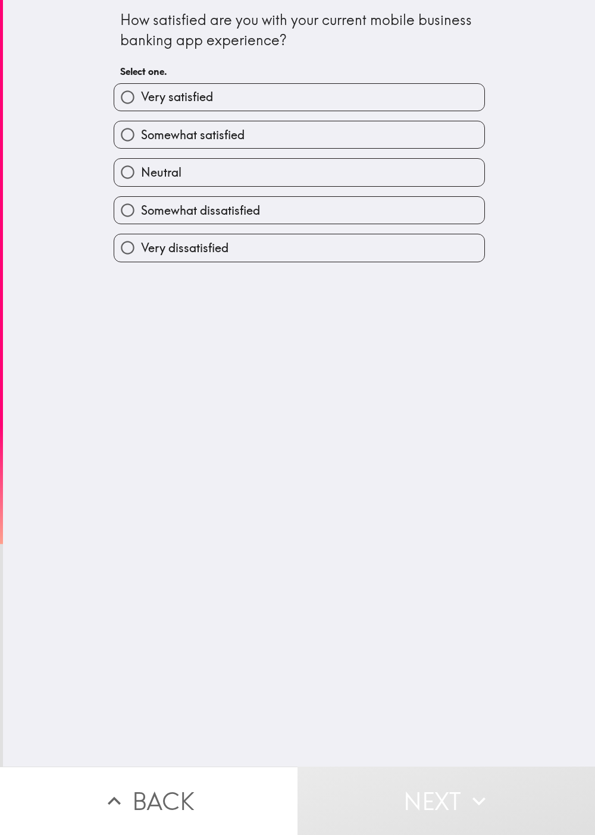
click at [231, 146] on label "Somewhat satisfied" at bounding box center [299, 134] width 370 height 27
click at [141, 146] on input "Somewhat satisfied" at bounding box center [127, 134] width 27 height 27
radio input "true"
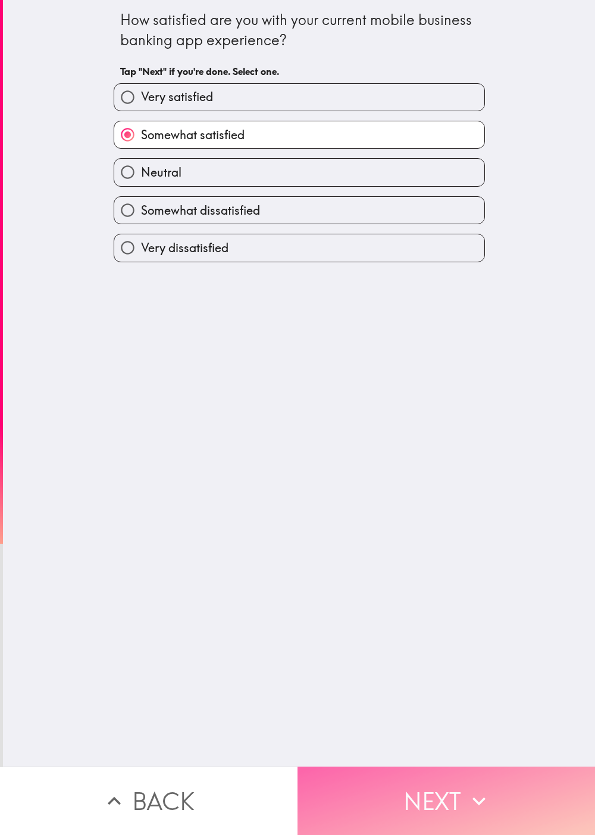
click at [297, 417] on button "Next" at bounding box center [445, 801] width 297 height 68
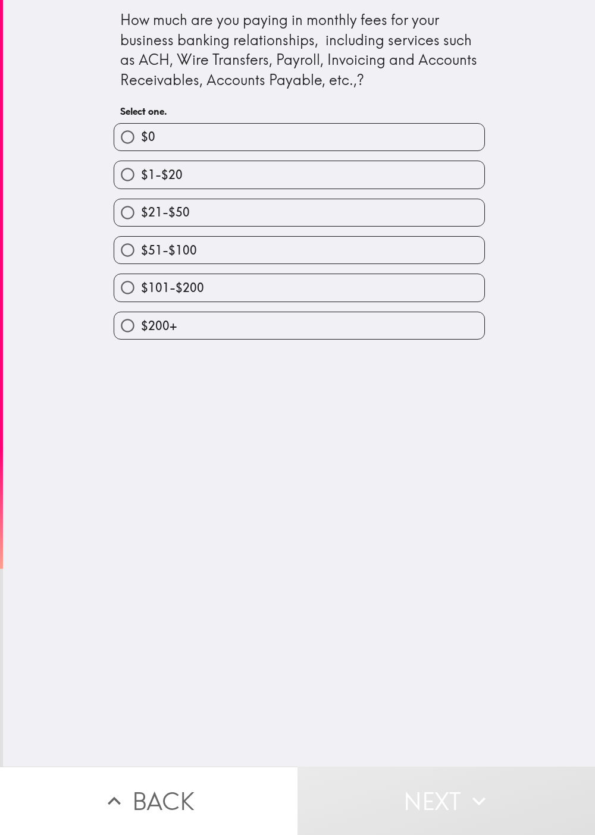
click at [155, 268] on div "$101-$200" at bounding box center [294, 282] width 381 height 37
click at [196, 256] on label "$51-$100" at bounding box center [299, 250] width 370 height 27
click at [141, 256] on input "$51-$100" at bounding box center [127, 250] width 27 height 27
radio input "true"
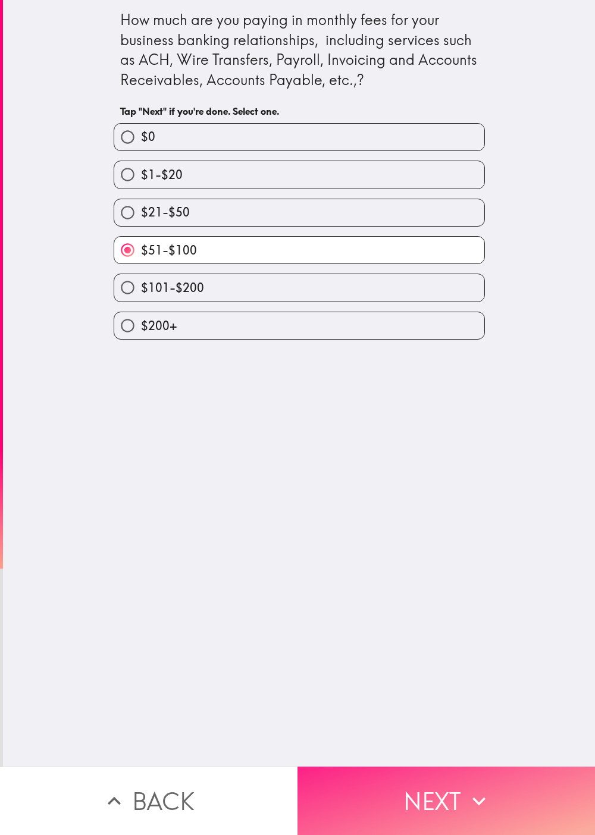
click at [297, 417] on button "Next" at bounding box center [445, 801] width 297 height 68
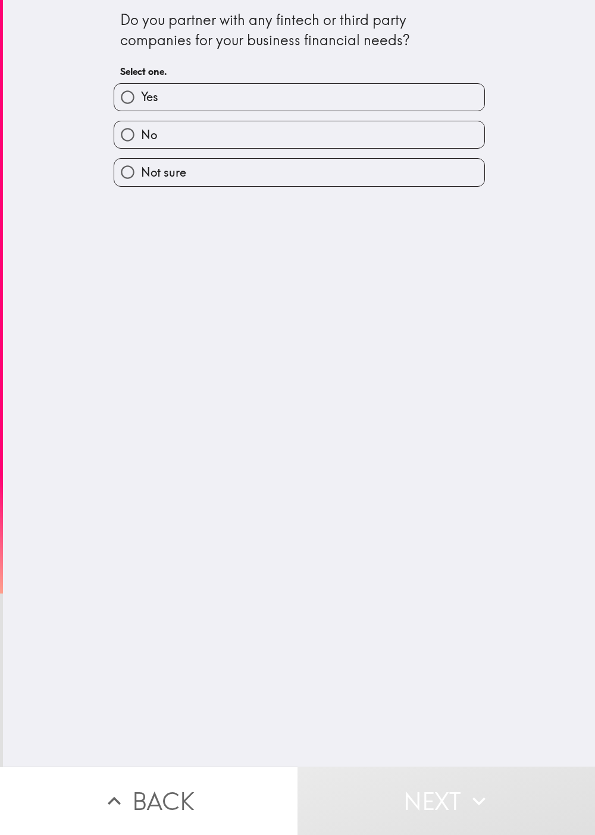
drag, startPoint x: 154, startPoint y: 101, endPoint x: 161, endPoint y: 105, distance: 7.5
click at [155, 101] on label "Yes" at bounding box center [299, 97] width 370 height 27
click at [141, 101] on input "Yes" at bounding box center [127, 97] width 27 height 27
radio input "true"
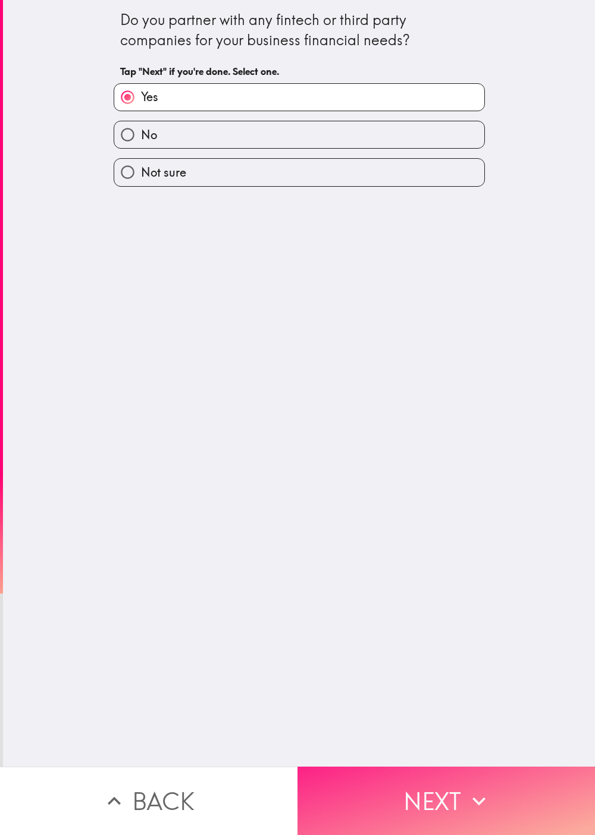
click at [297, 417] on icon "button" at bounding box center [479, 801] width 26 height 26
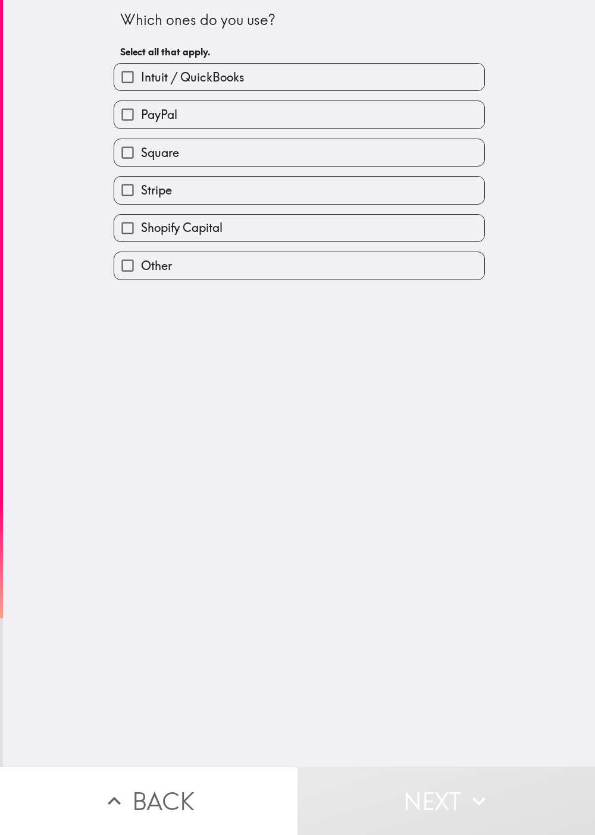
click at [157, 134] on div "Square" at bounding box center [294, 147] width 381 height 37
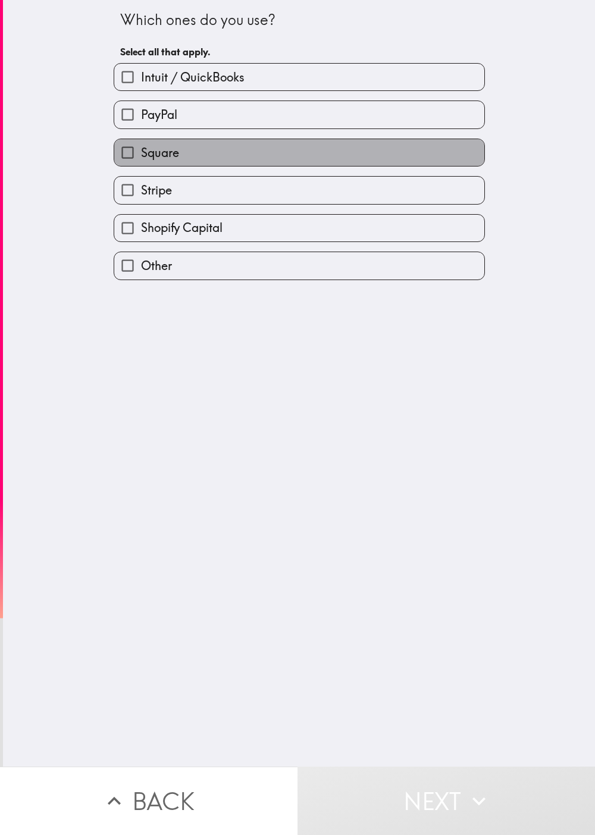
click at [196, 149] on label "Square" at bounding box center [299, 152] width 370 height 27
click at [141, 149] on input "Square" at bounding box center [127, 152] width 27 height 27
checkbox input "true"
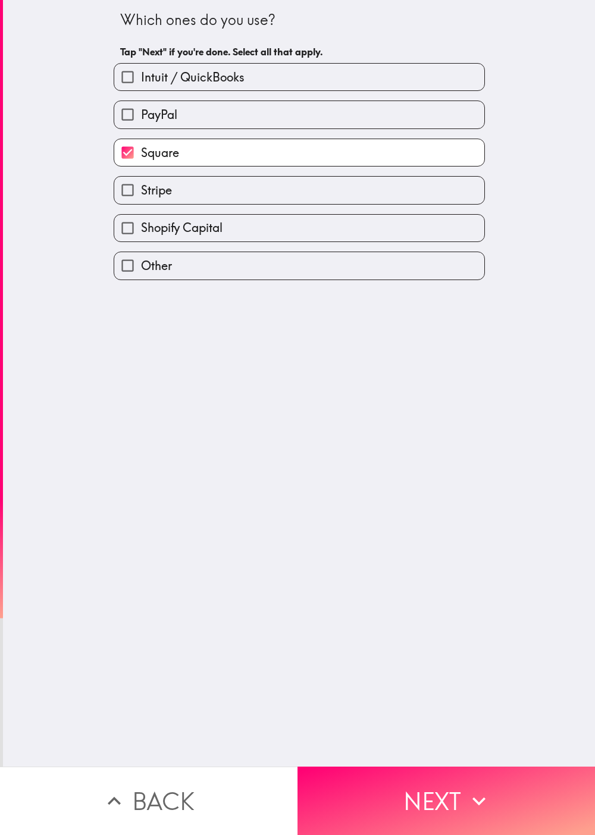
click at [258, 111] on label "PayPal" at bounding box center [299, 114] width 370 height 27
click at [141, 111] on input "PayPal" at bounding box center [127, 114] width 27 height 27
checkbox input "true"
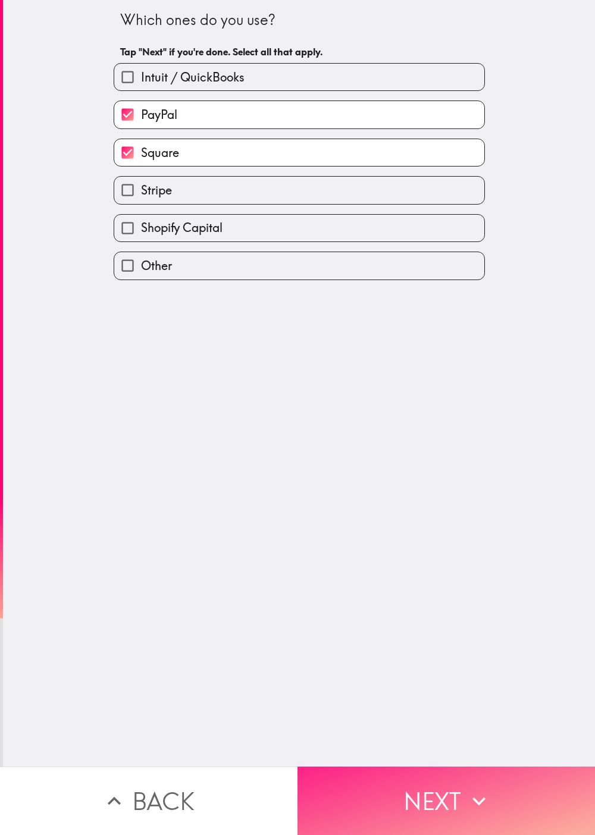
click at [297, 417] on icon "button" at bounding box center [479, 801] width 26 height 26
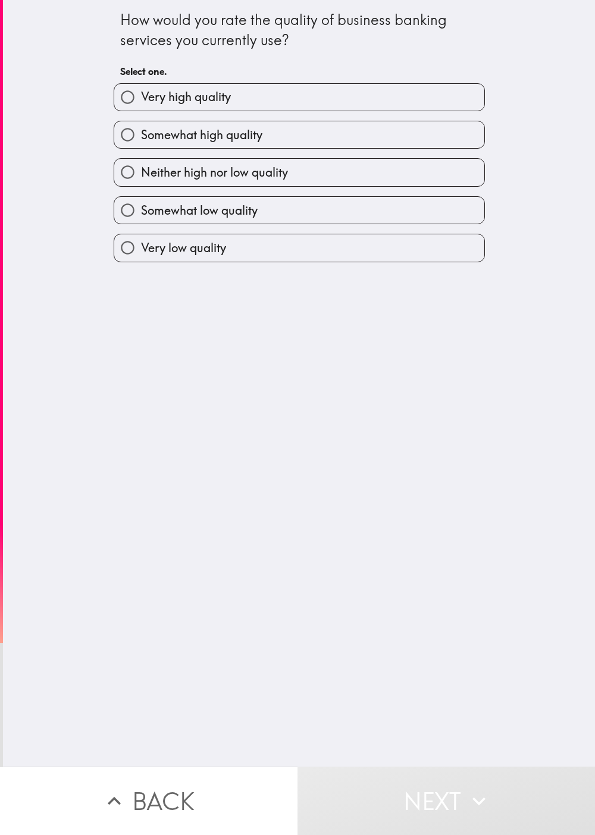
click at [140, 156] on div "Neither high nor low quality" at bounding box center [294, 167] width 381 height 37
click at [158, 180] on span "Neither high nor low quality" at bounding box center [214, 172] width 147 height 17
click at [141, 180] on input "Neither high nor low quality" at bounding box center [127, 172] width 27 height 27
radio input "true"
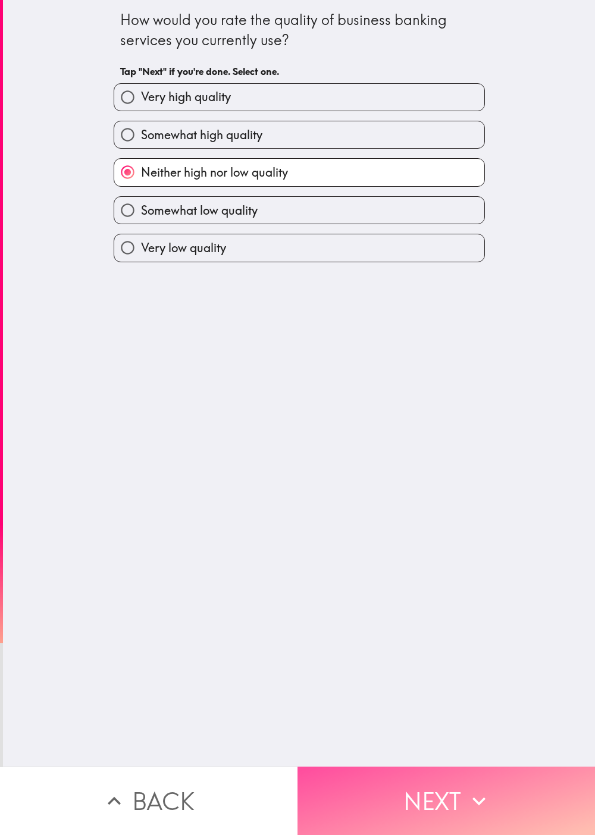
drag, startPoint x: 447, startPoint y: 755, endPoint x: 463, endPoint y: 744, distance: 20.0
click at [297, 417] on button "Next" at bounding box center [445, 801] width 297 height 68
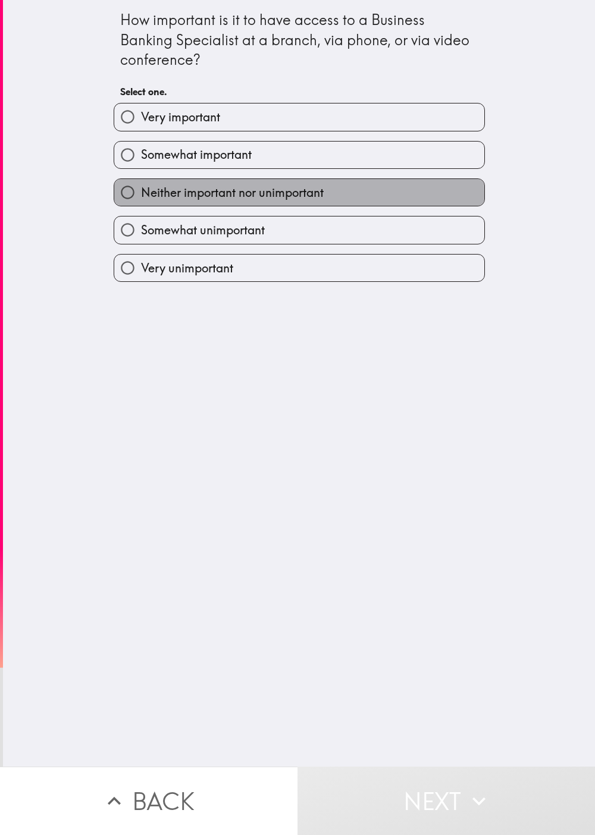
click at [141, 197] on span "Neither important nor unimportant" at bounding box center [232, 192] width 183 height 17
click at [139, 197] on input "Neither important nor unimportant" at bounding box center [127, 192] width 27 height 27
radio input "true"
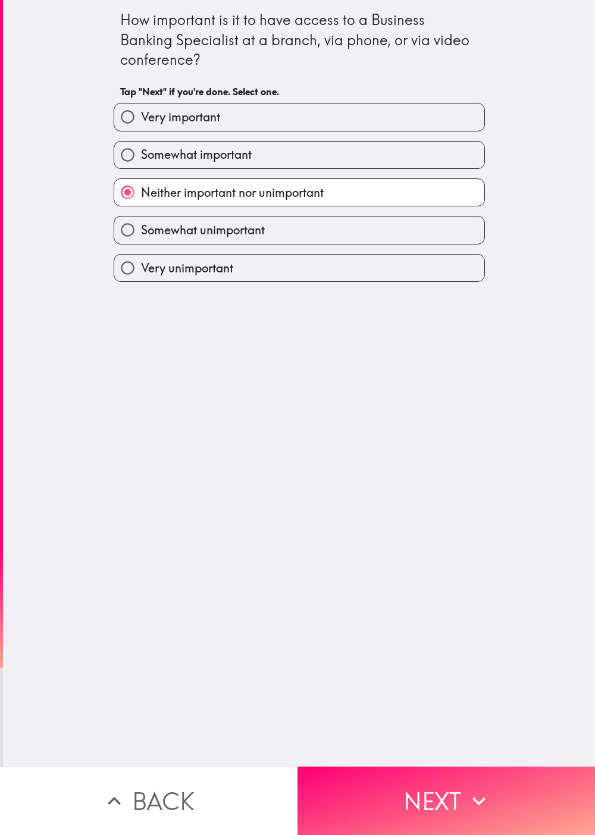
drag, startPoint x: 467, startPoint y: 738, endPoint x: 479, endPoint y: 747, distance: 15.7
click at [297, 417] on div "How important is it to have access to a Business Banking Specialist at a branch…" at bounding box center [299, 383] width 592 height 767
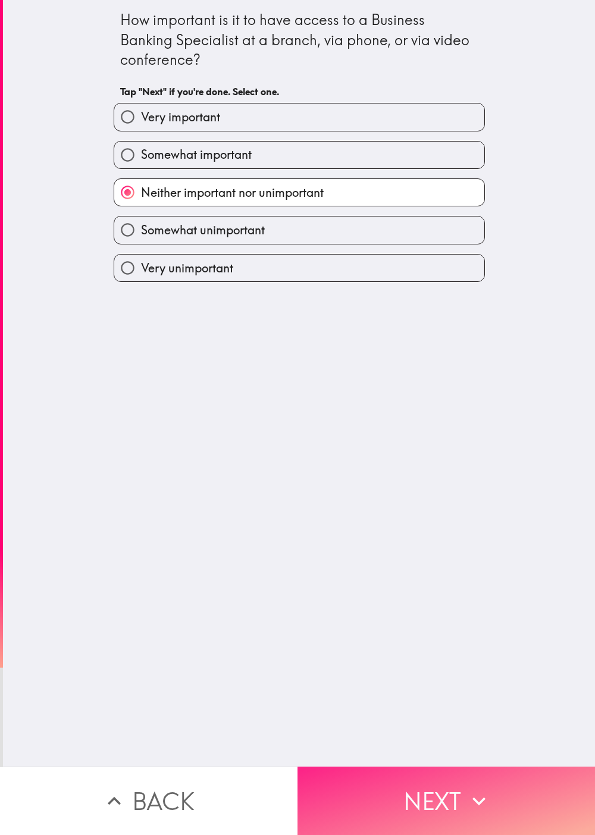
click at [297, 417] on button "Next" at bounding box center [445, 801] width 297 height 68
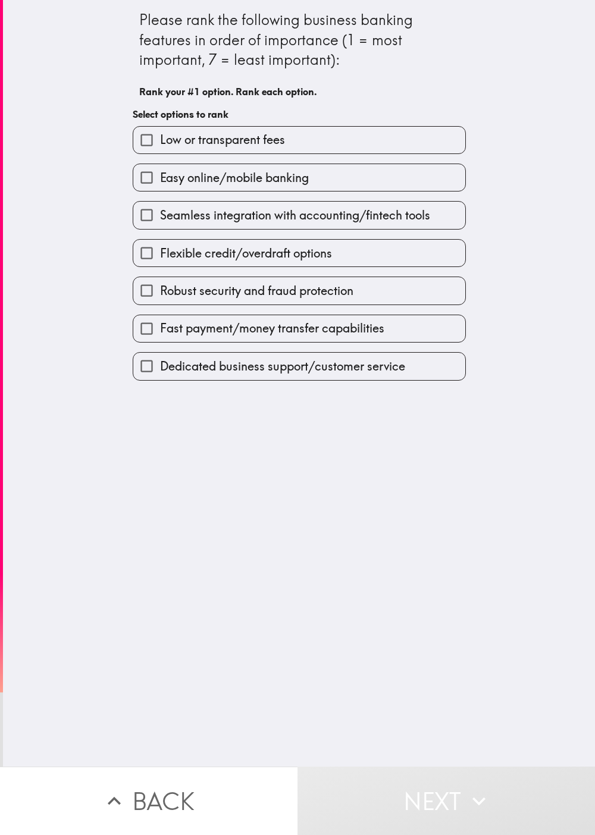
click at [224, 304] on label "Robust security and fraud protection" at bounding box center [299, 290] width 332 height 27
click at [160, 304] on input "Robust security and fraud protection" at bounding box center [146, 290] width 27 height 27
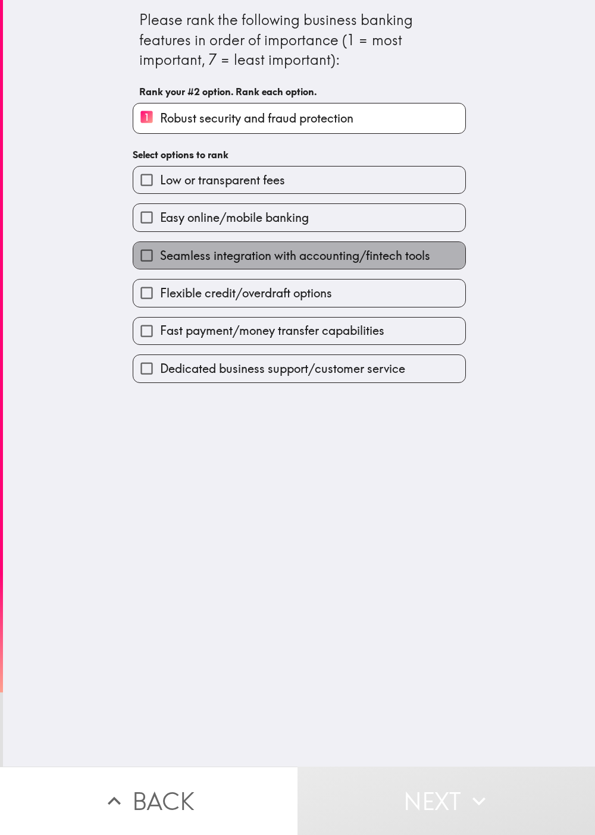
drag, startPoint x: 226, startPoint y: 268, endPoint x: 243, endPoint y: 286, distance: 24.0
click at [227, 268] on label "Seamless integration with accounting/fintech tools" at bounding box center [299, 255] width 332 height 27
click at [160, 268] on input "Seamless integration with accounting/fintech tools" at bounding box center [146, 255] width 27 height 27
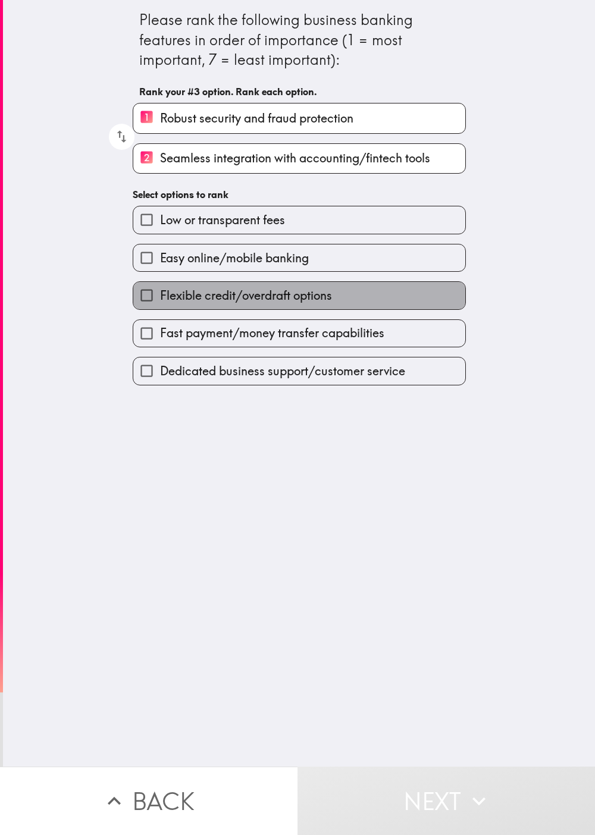
click at [245, 290] on label "Flexible credit/overdraft options" at bounding box center [299, 295] width 332 height 27
click at [160, 290] on input "Flexible credit/overdraft options" at bounding box center [146, 295] width 27 height 27
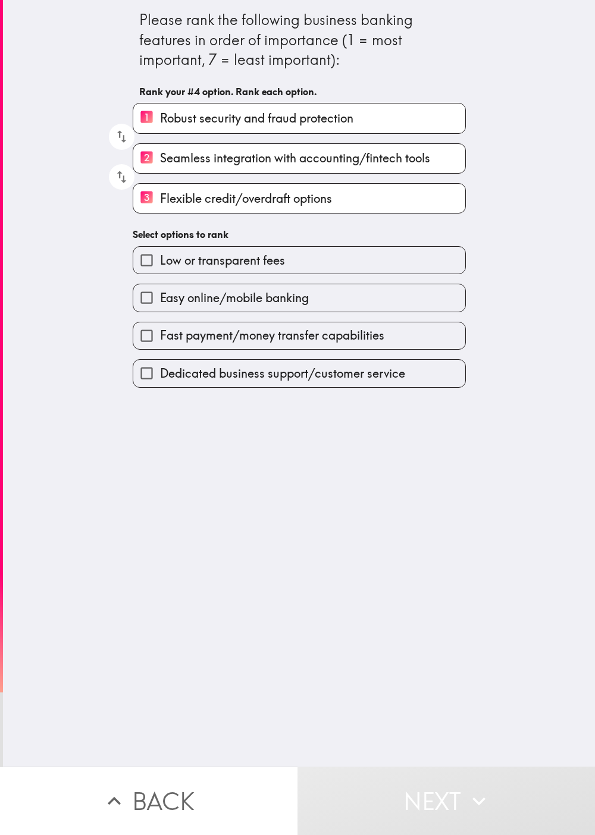
click at [252, 311] on label "Easy online/mobile banking" at bounding box center [299, 297] width 332 height 27
click at [160, 311] on input "Easy online/mobile banking" at bounding box center [146, 297] width 27 height 27
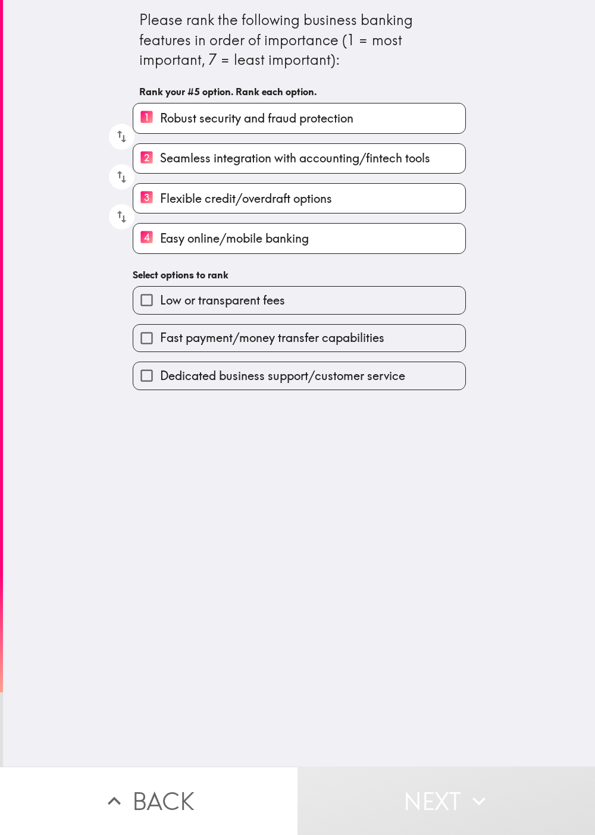
click at [264, 365] on div "Dedicated business support/customer service" at bounding box center [294, 370] width 343 height 37
click at [268, 384] on span "Dedicated business support/customer service" at bounding box center [282, 376] width 245 height 17
click at [160, 384] on input "Dedicated business support/customer service" at bounding box center [146, 375] width 27 height 27
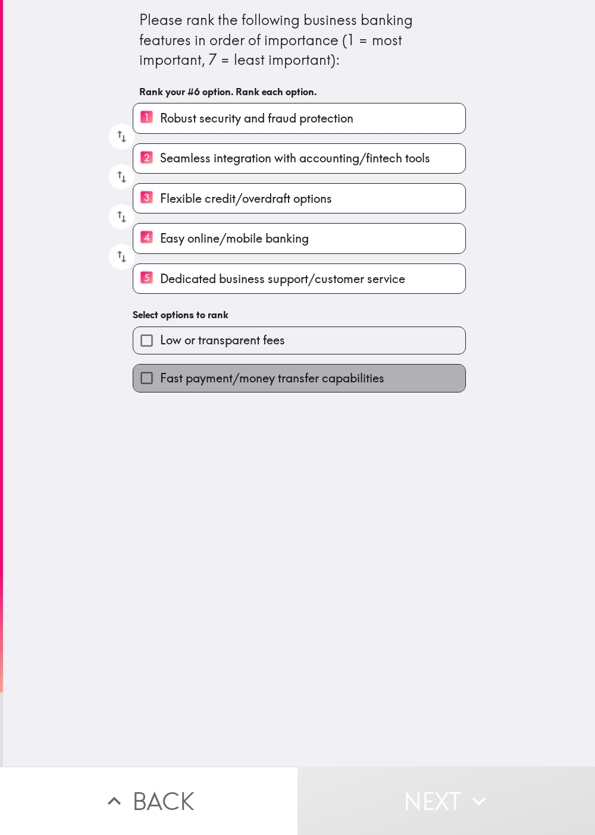
click at [274, 377] on span "Fast payment/money transfer capabilities" at bounding box center [272, 378] width 224 height 17
click at [160, 377] on input "Fast payment/money transfer capabilities" at bounding box center [146, 378] width 27 height 27
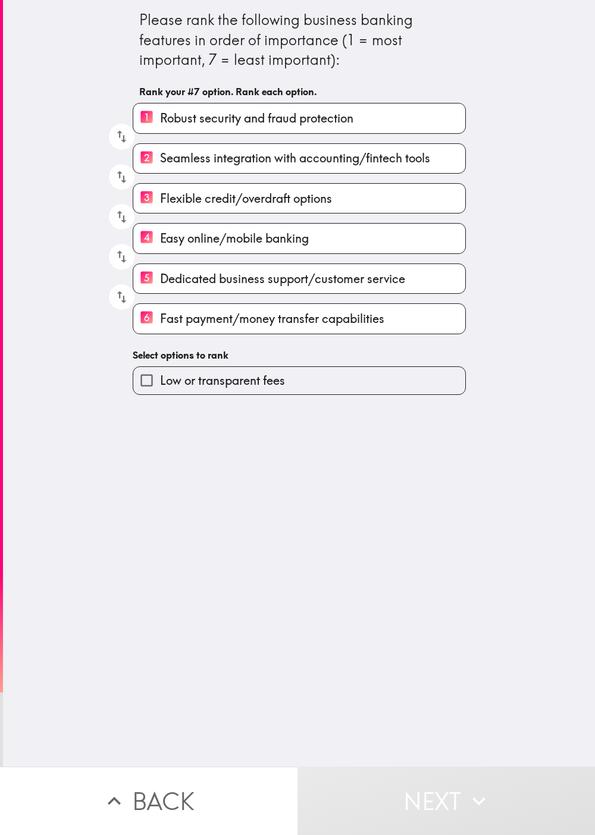
click at [289, 365] on div "Low or transparent fees" at bounding box center [294, 375] width 343 height 37
click at [297, 394] on label "Low or transparent fees" at bounding box center [299, 380] width 332 height 27
click at [160, 394] on input "Low or transparent fees" at bounding box center [146, 380] width 27 height 27
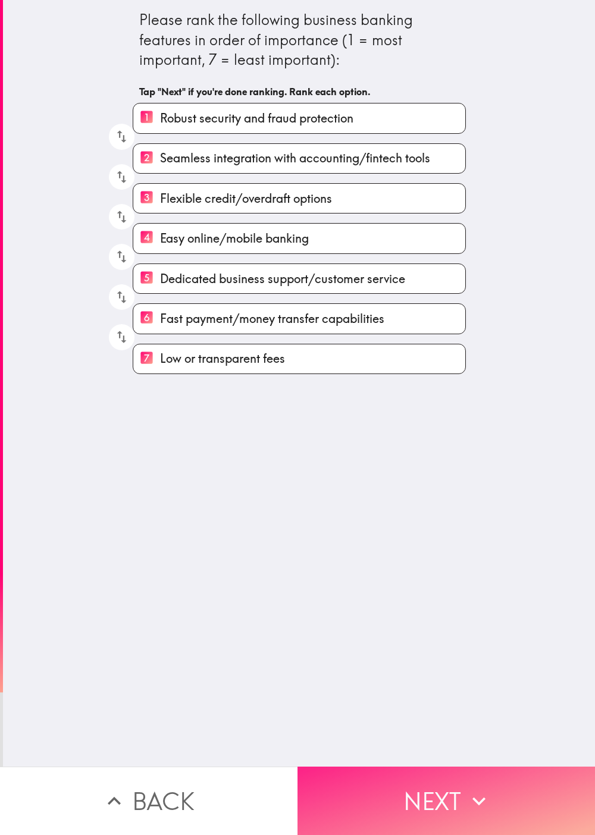
click at [297, 417] on button "Next" at bounding box center [445, 801] width 297 height 68
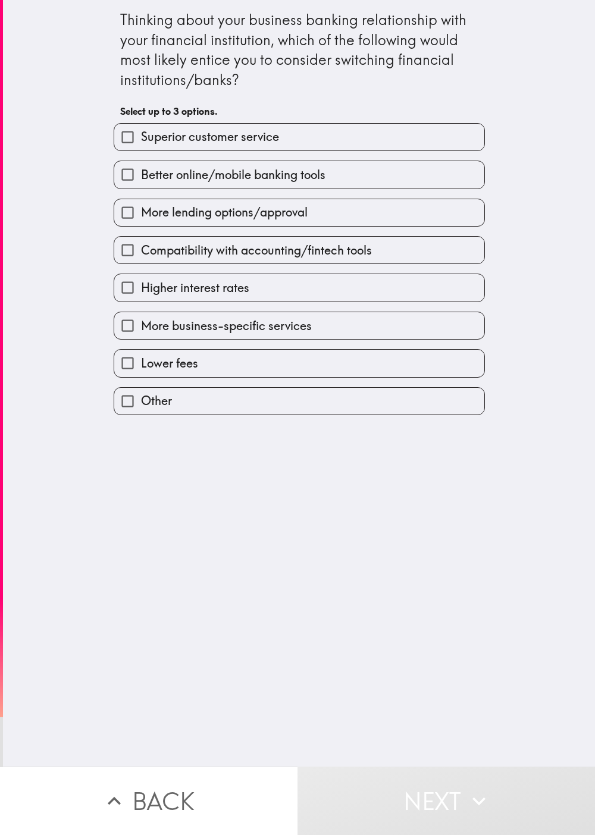
click at [186, 208] on span "More lending options/approval" at bounding box center [224, 212] width 167 height 17
click at [141, 208] on input "More lending options/approval" at bounding box center [127, 212] width 27 height 27
checkbox input "true"
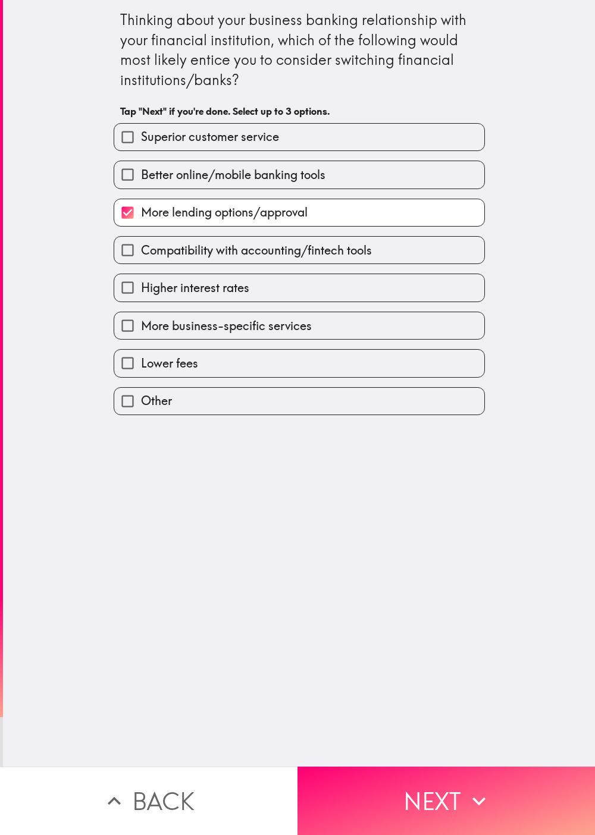
click at [243, 278] on label "Higher interest rates" at bounding box center [299, 287] width 370 height 27
click at [141, 278] on input "Higher interest rates" at bounding box center [127, 287] width 27 height 27
checkbox input "true"
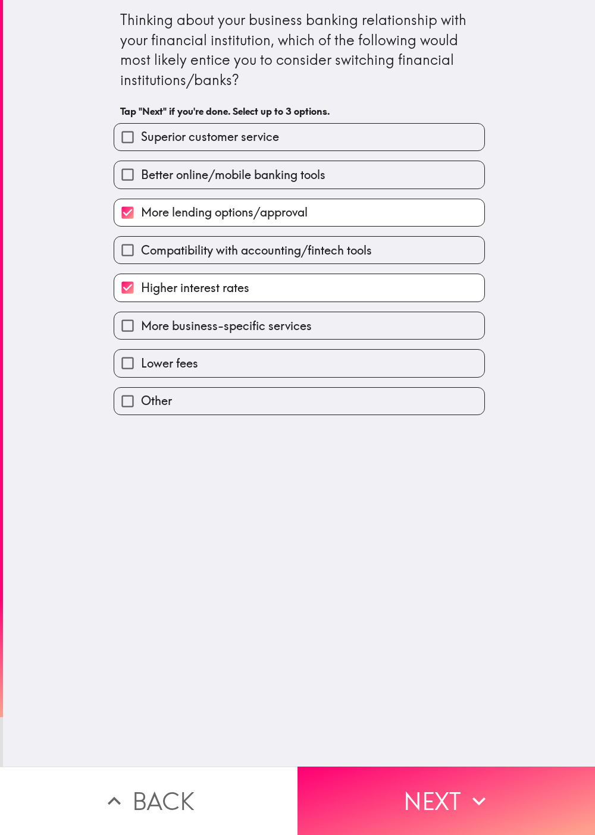
click at [297, 156] on div "Better online/mobile banking tools" at bounding box center [294, 169] width 381 height 37
click at [297, 140] on label "Superior customer service" at bounding box center [299, 137] width 370 height 27
click at [141, 140] on input "Superior customer service" at bounding box center [127, 137] width 27 height 27
checkbox input "true"
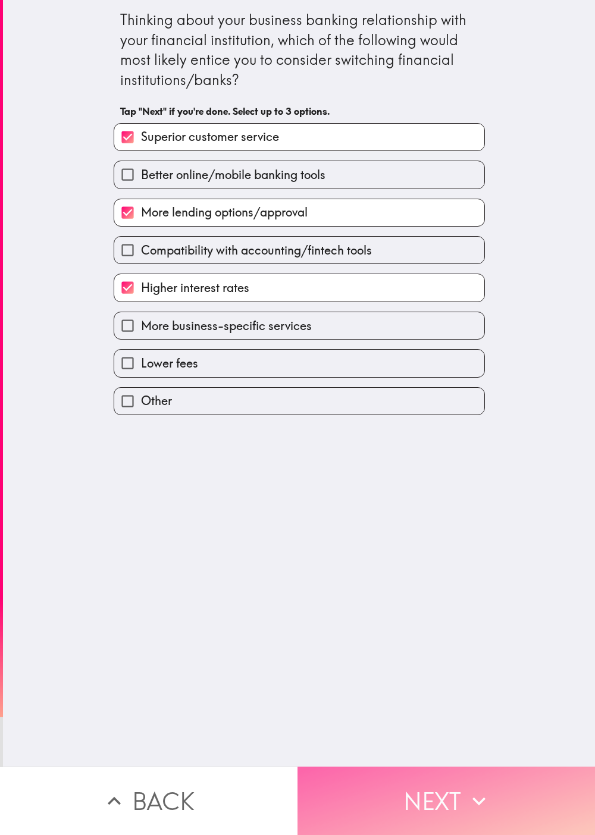
click at [297, 417] on button "Next" at bounding box center [445, 801] width 297 height 68
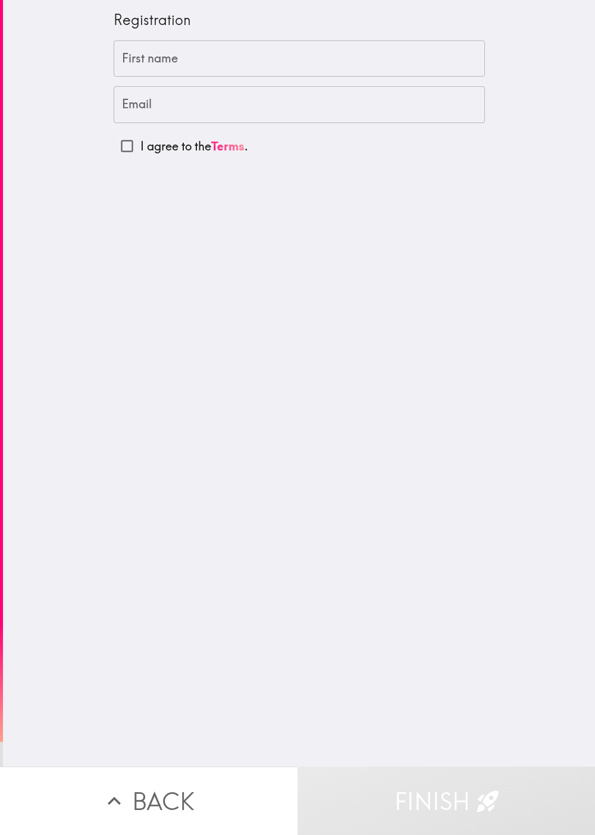
drag, startPoint x: 343, startPoint y: 496, endPoint x: 340, endPoint y: 412, distance: 83.9
click at [297, 417] on div "Registration First name First name Email Email I agree to the Terms ." at bounding box center [299, 383] width 592 height 767
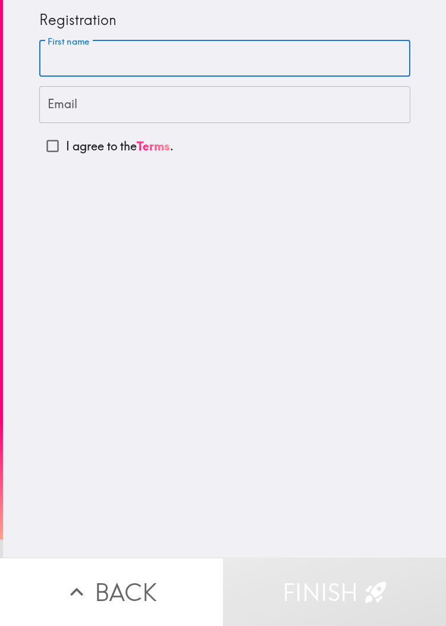
click at [84, 44] on input "First name" at bounding box center [224, 58] width 371 height 37
paste input "[PERSON_NAME]"
type input "[PERSON_NAME]"
click at [209, 116] on input "Email" at bounding box center [224, 104] width 371 height 37
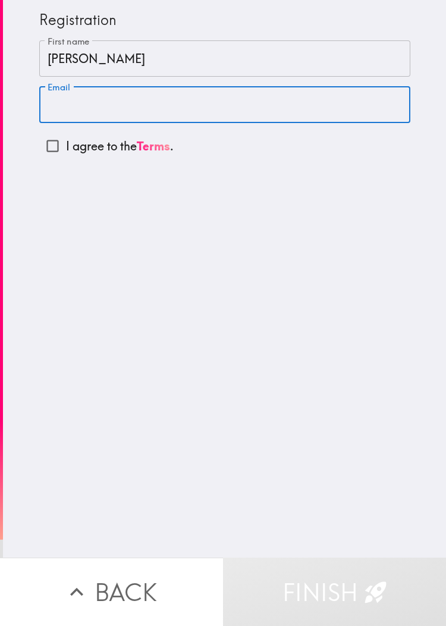
click at [89, 94] on input "Email" at bounding box center [224, 104] width 371 height 37
paste input "[EMAIL_ADDRESS][DOMAIN_NAME]"
type input "[EMAIL_ADDRESS][DOMAIN_NAME]"
click at [48, 149] on input "I agree to the Terms ." at bounding box center [52, 146] width 27 height 27
checkbox input "true"
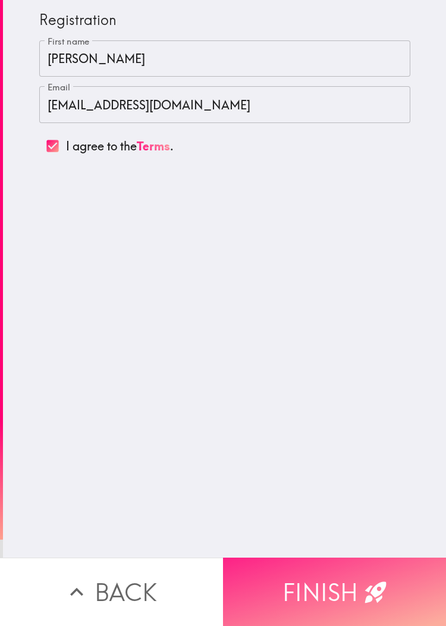
click at [297, 417] on button "Finish" at bounding box center [334, 592] width 223 height 68
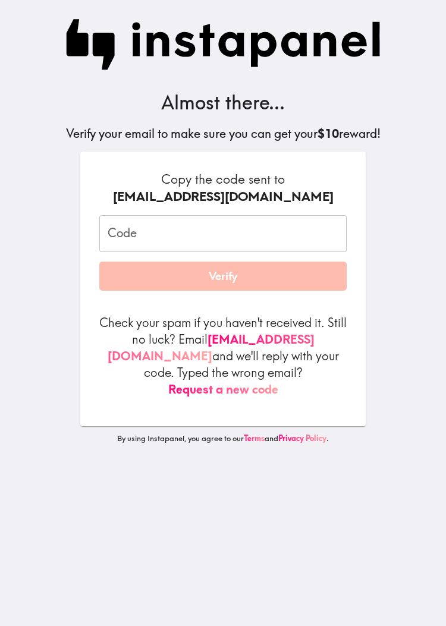
click at [215, 255] on div "Code Code Verify" at bounding box center [222, 253] width 247 height 76
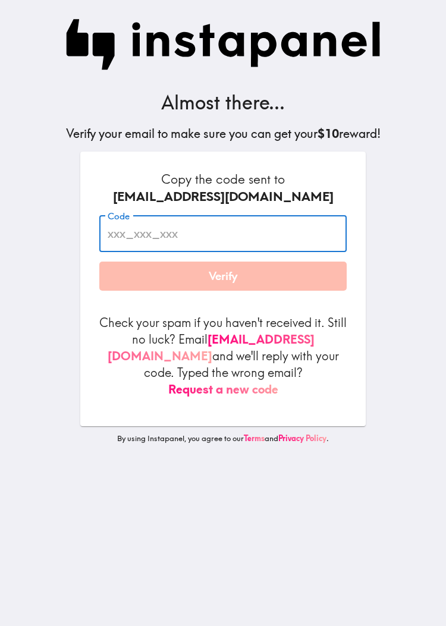
click at [222, 243] on input "Code" at bounding box center [222, 233] width 247 height 37
paste input "mP3_H5r_bgp"
type input "mP3_H5r_bgp"
click at [297, 227] on div "Almost there... Verify your email to make sure you can get your $10 reward! Cop…" at bounding box center [223, 313] width 381 height 626
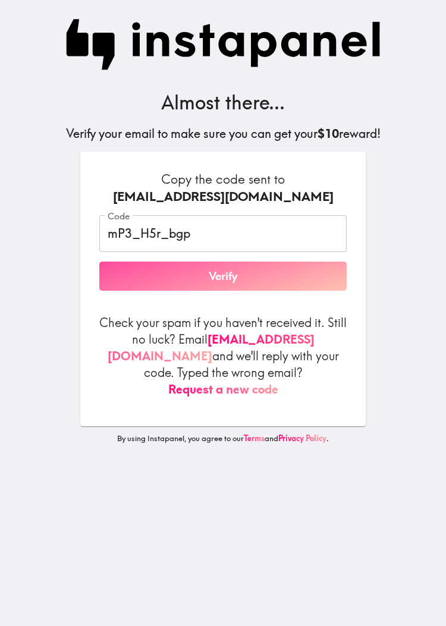
click at [288, 286] on button "Verify" at bounding box center [222, 277] width 247 height 30
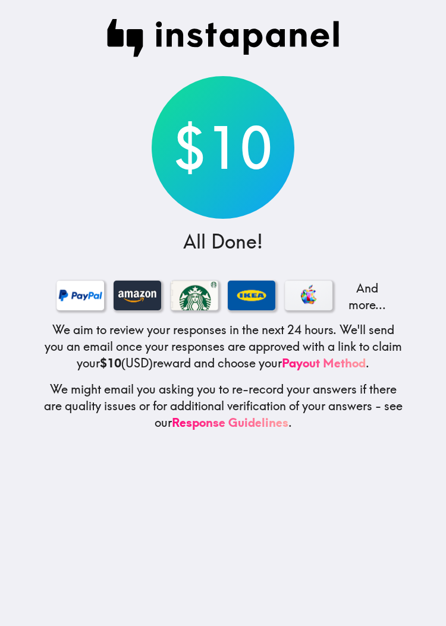
click at [76, 133] on div "$10 All Done! And more... We aim to review your responses in the next 24 hours.…" at bounding box center [223, 313] width 381 height 626
